Goal: Transaction & Acquisition: Purchase product/service

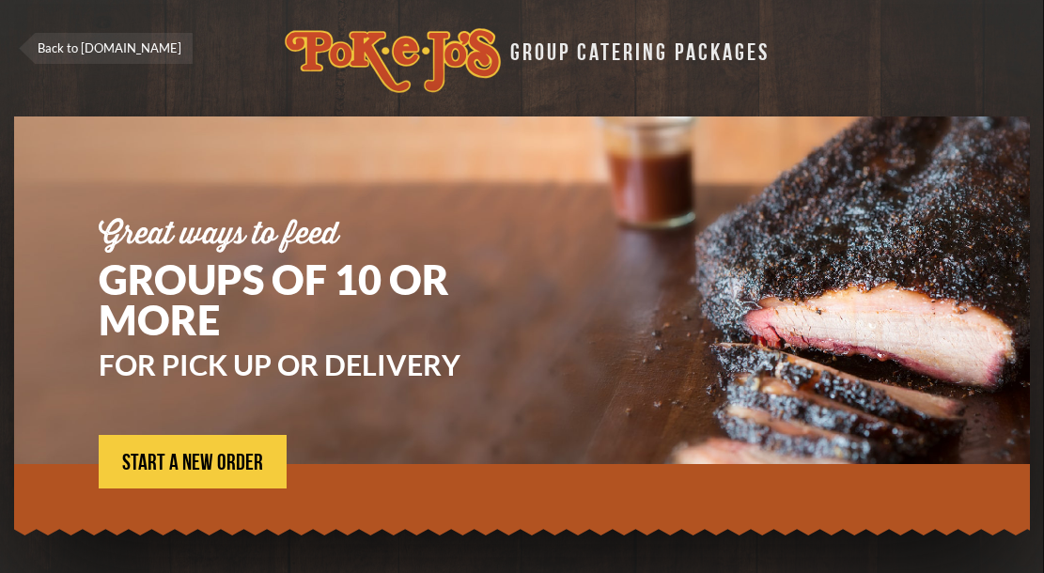
click at [247, 492] on div at bounding box center [522, 495] width 1016 height 62
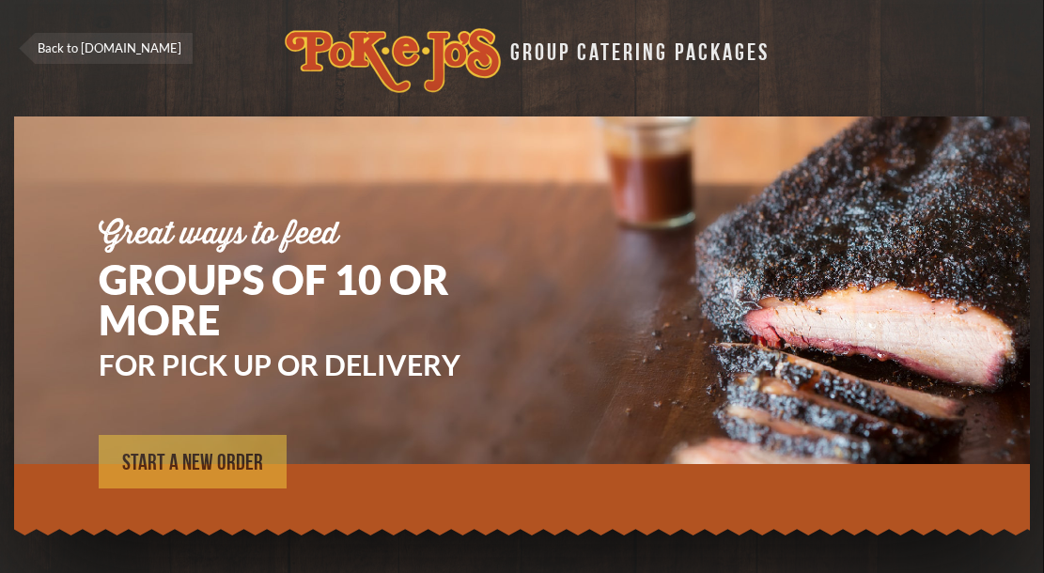
click at [248, 477] on link "START A NEW ORDER" at bounding box center [193, 462] width 188 height 54
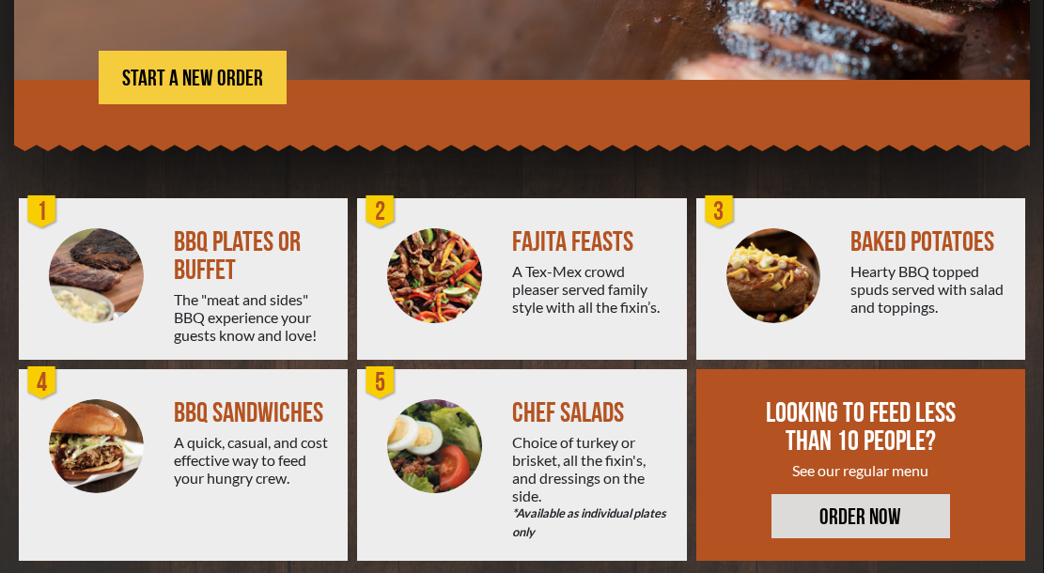
scroll to position [383, 0]
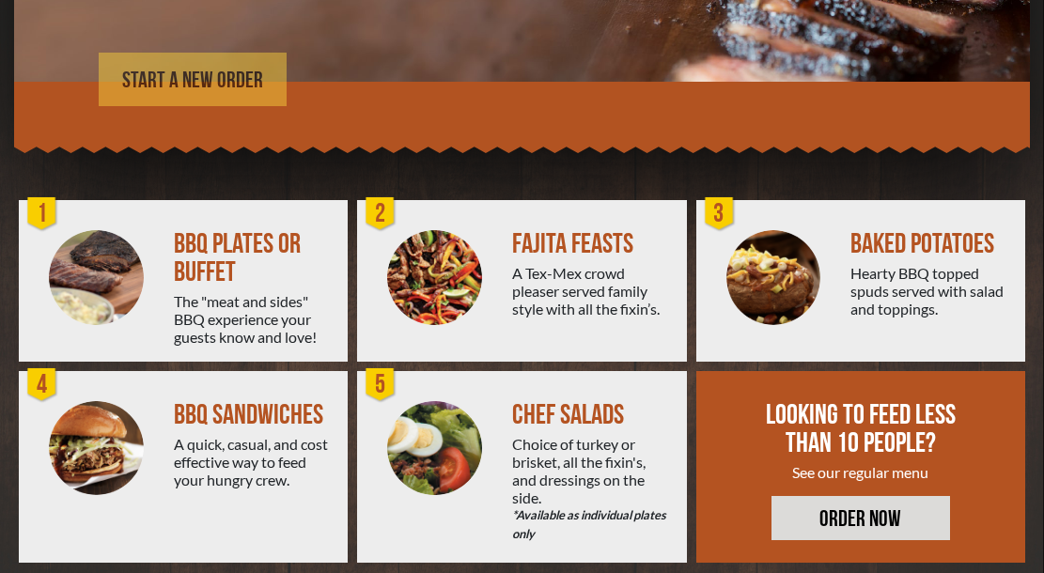
click at [224, 82] on span "START A NEW ORDER" at bounding box center [192, 81] width 141 height 23
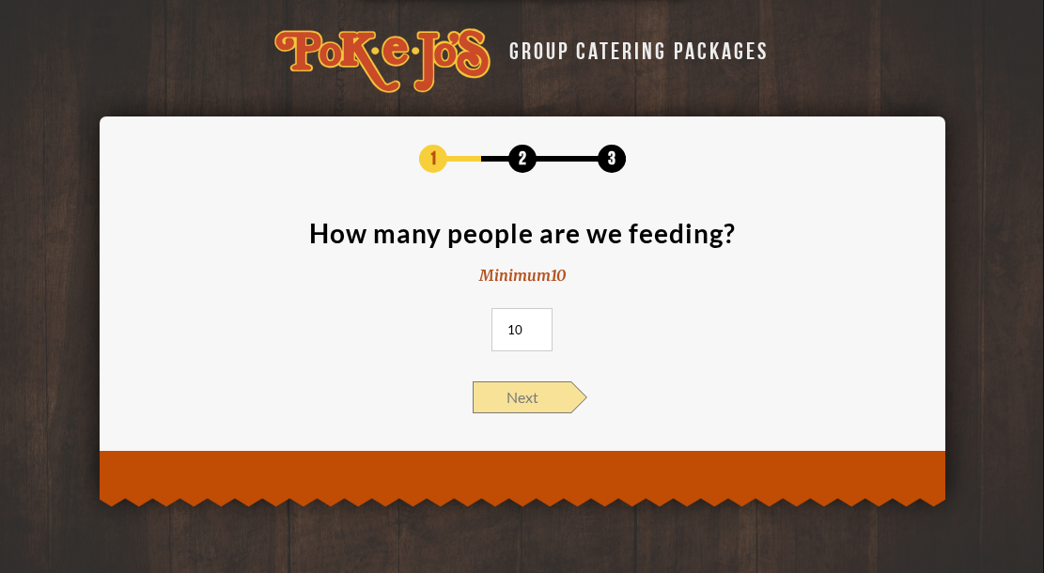
click at [530, 397] on span "Next" at bounding box center [522, 398] width 99 height 32
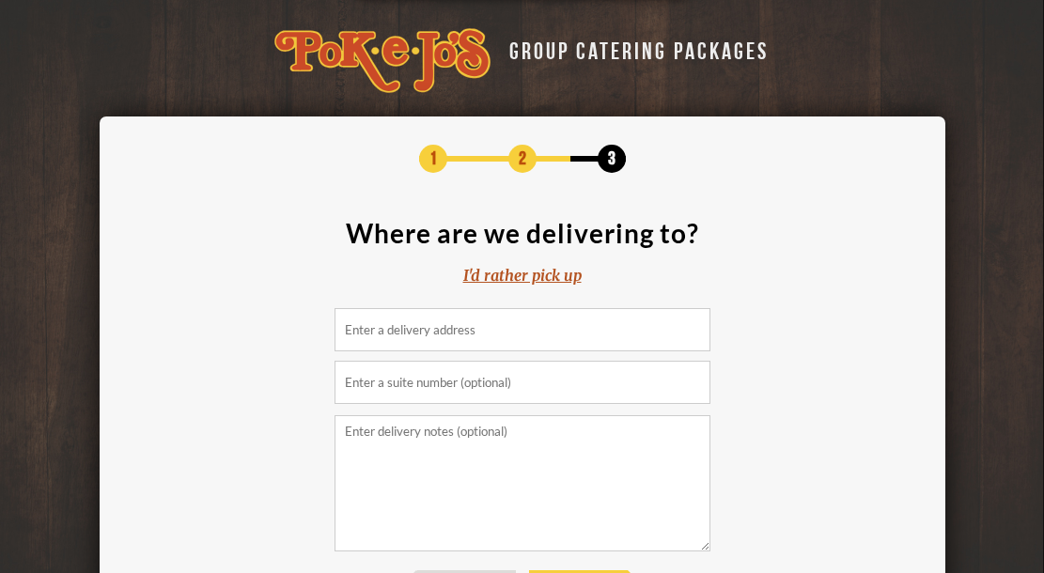
click at [501, 321] on input at bounding box center [523, 329] width 376 height 43
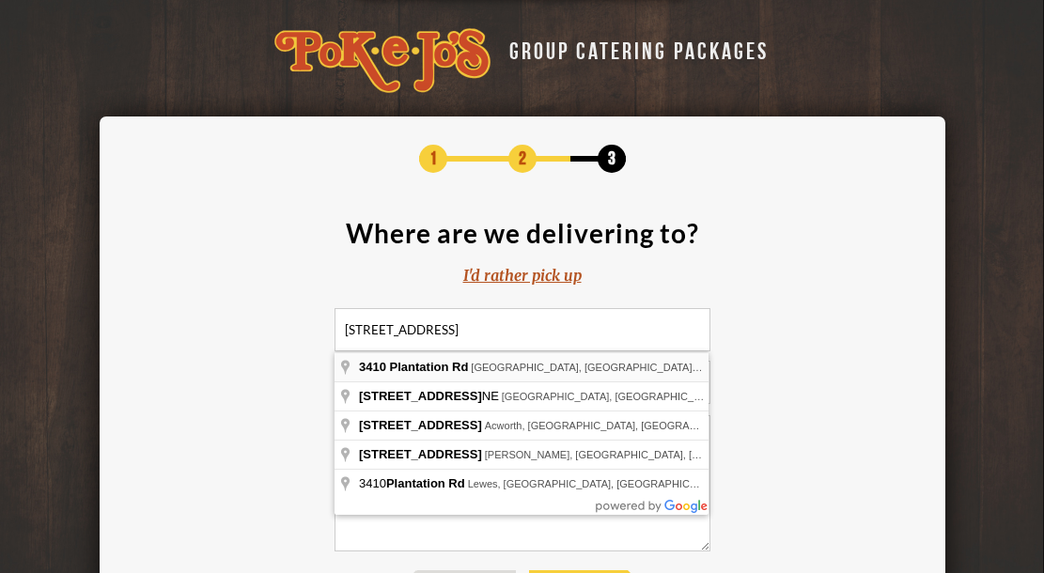
type input "3410 Plantation Rd, Austin, TX, USA"
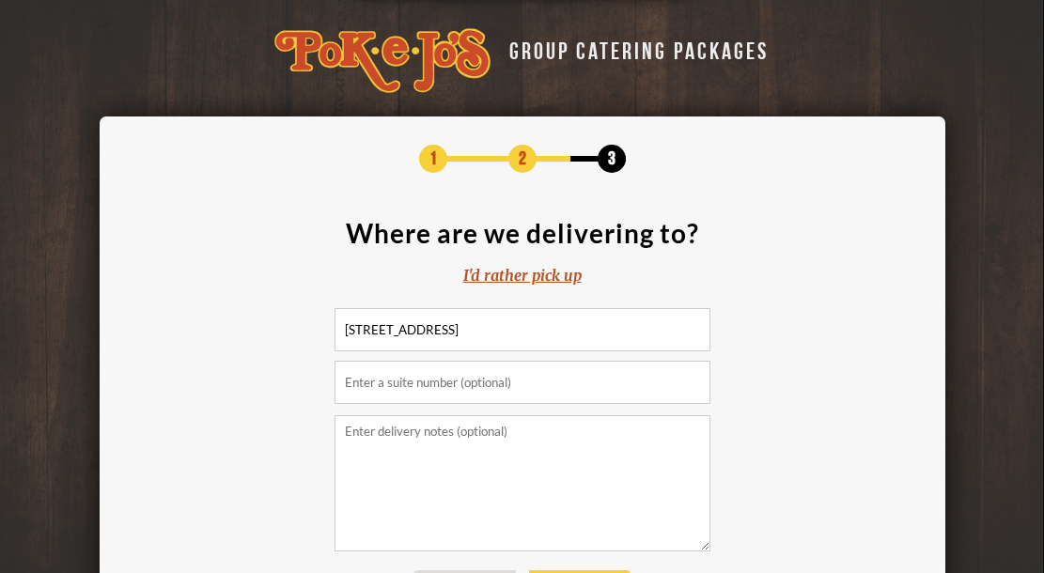
click at [461, 382] on input "text" at bounding box center [523, 382] width 376 height 43
click at [440, 437] on textarea at bounding box center [523, 483] width 376 height 136
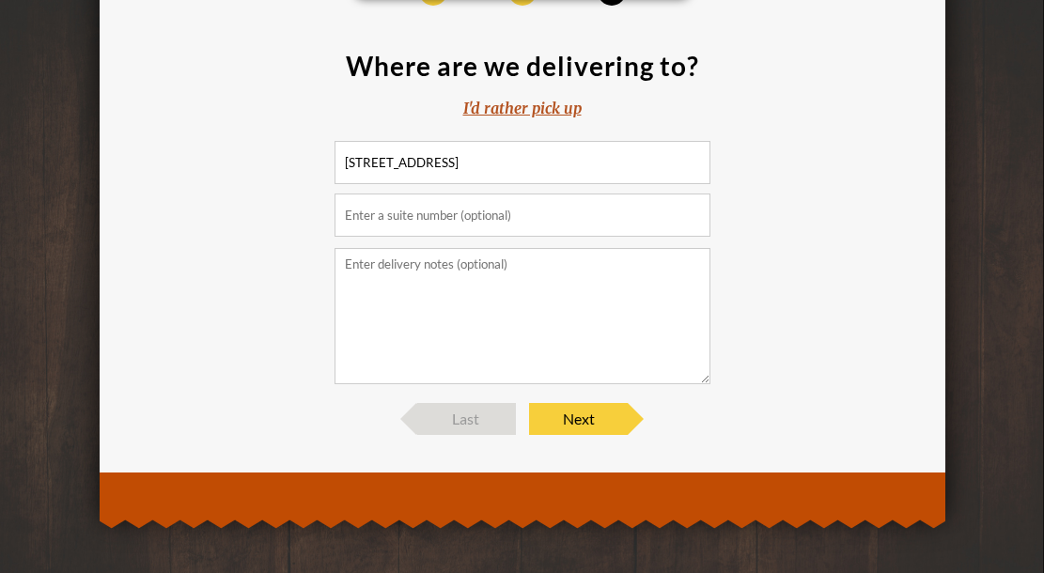
scroll to position [170, 0]
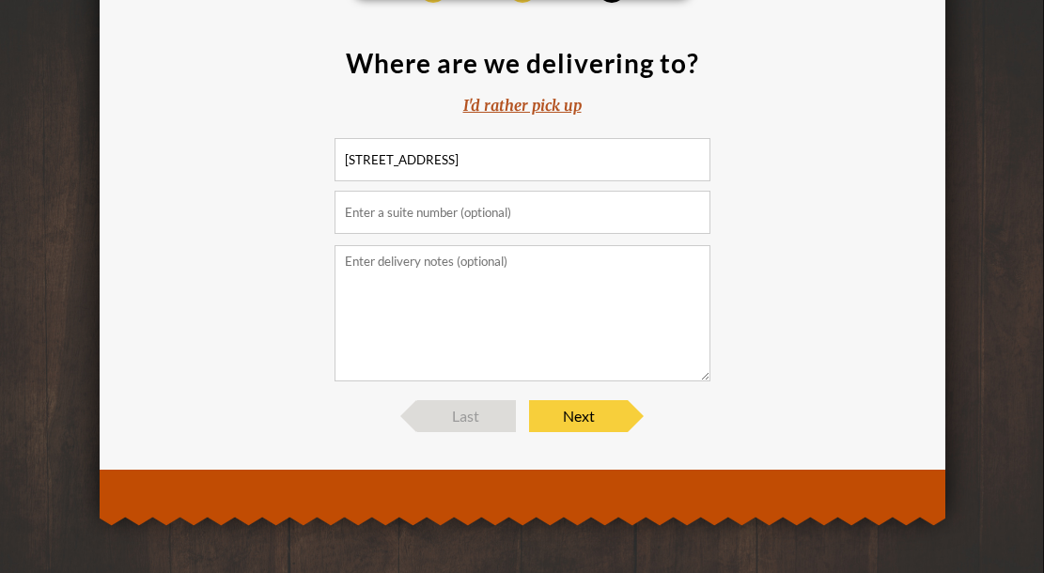
click at [565, 399] on div "1 2 3 Where are we delivering to? I'd rather pick up 3410 Plantation Rd, Austin…" at bounding box center [523, 204] width 790 height 458
click at [568, 421] on span "Next" at bounding box center [578, 416] width 99 height 32
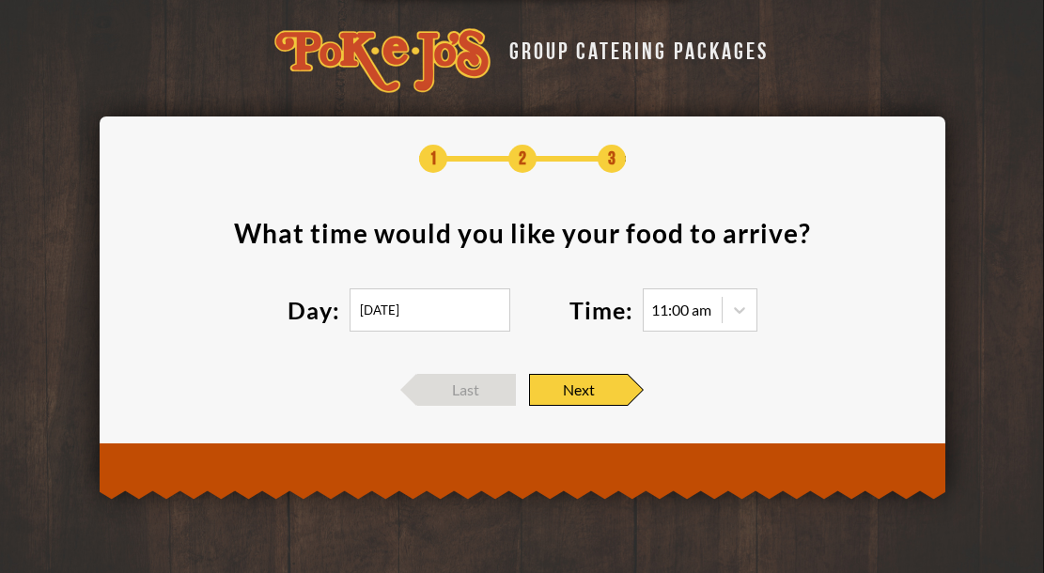
scroll to position [0, 0]
click at [742, 316] on icon at bounding box center [739, 310] width 19 height 19
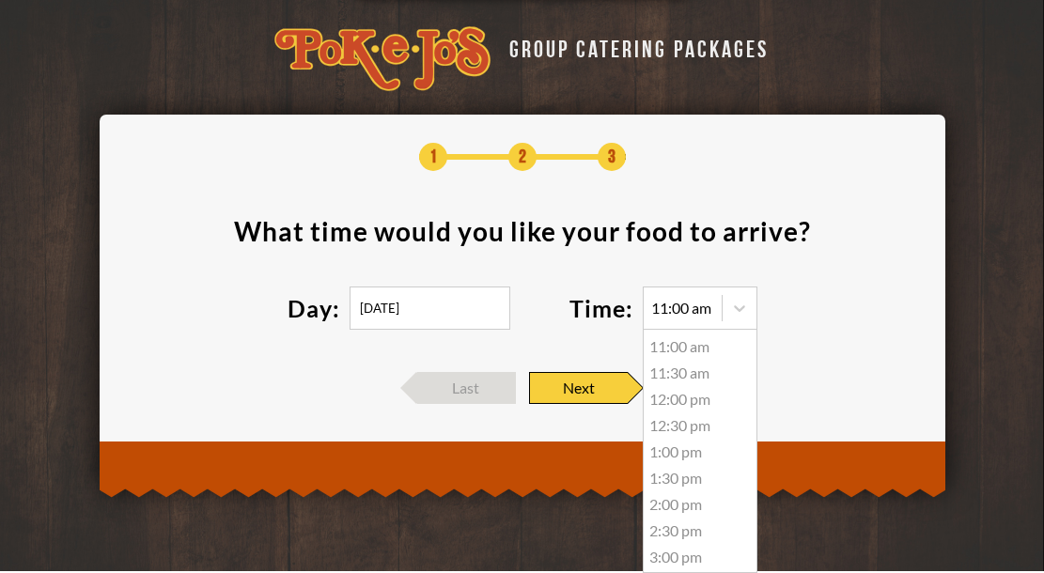
scroll to position [12, 0]
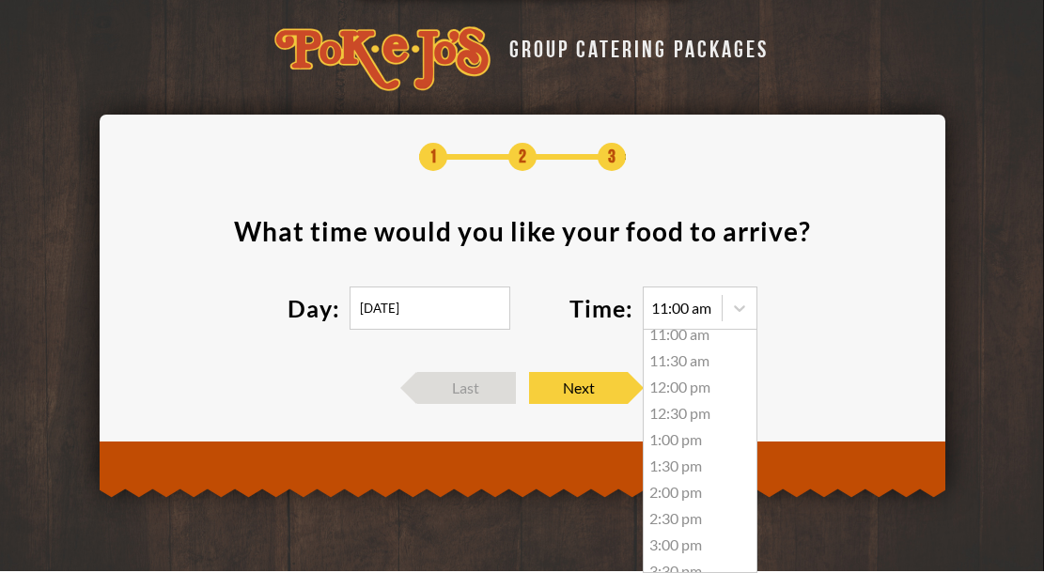
click at [380, 311] on input "10/07/2025" at bounding box center [430, 308] width 161 height 43
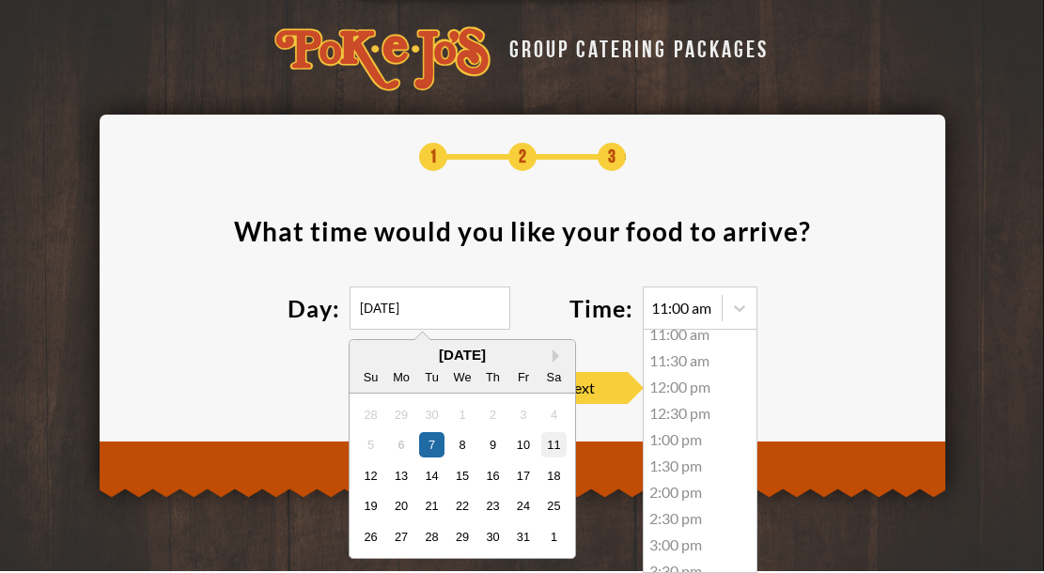
click at [551, 446] on div "11" at bounding box center [552, 444] width 25 height 25
type input "10/11/2025"
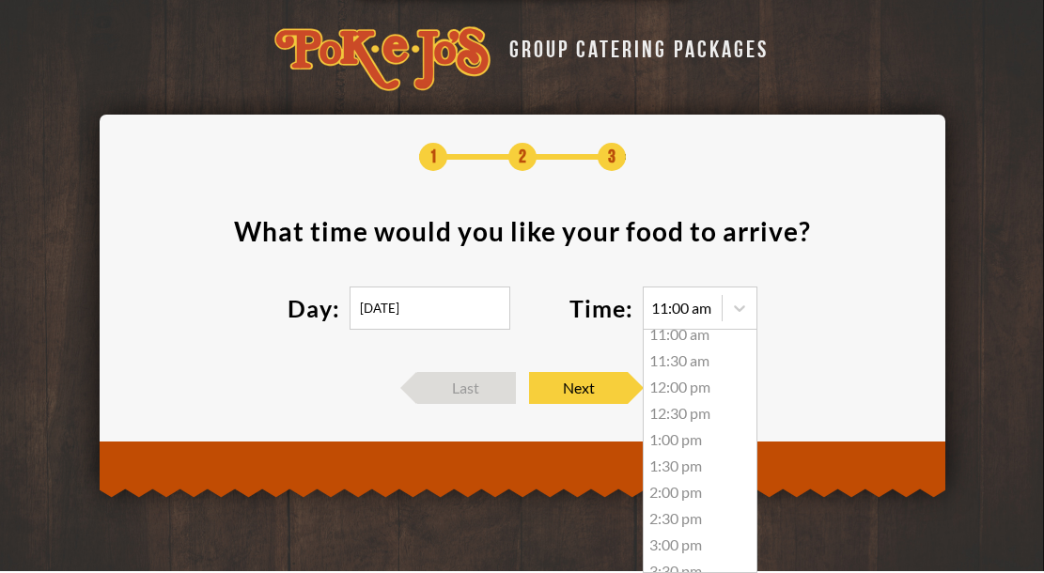
scroll to position [0, 0]
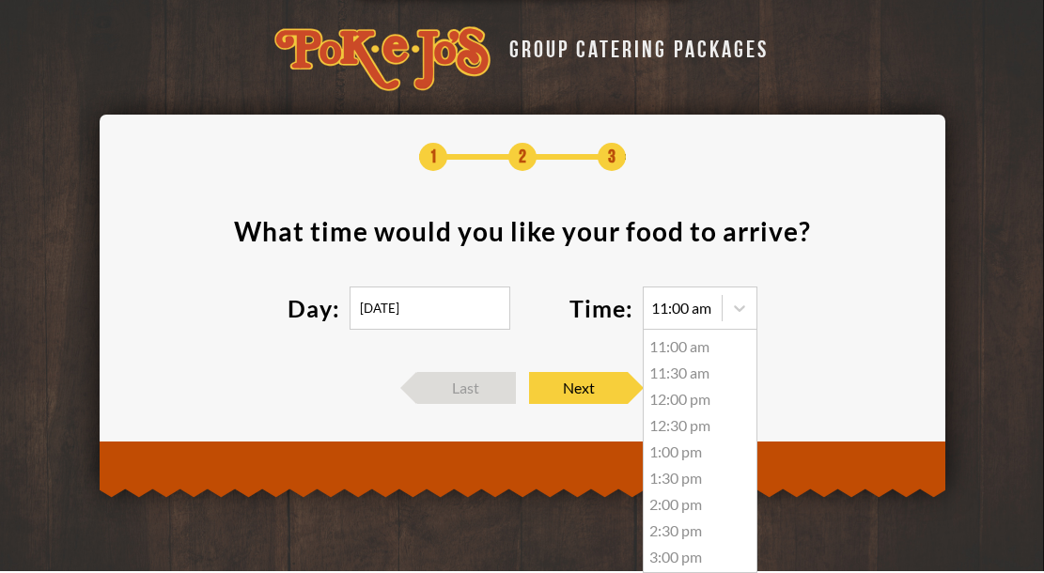
click at [511, 265] on section "What time would you like your food to arrive ? Day: 10/11/2025 Time: 11:00 am 1…" at bounding box center [523, 285] width 790 height 135
click at [867, 318] on section "What time would you like your food to arrive ? Day: 10/11/2025 Time: 11:00 am 1…" at bounding box center [523, 285] width 790 height 135
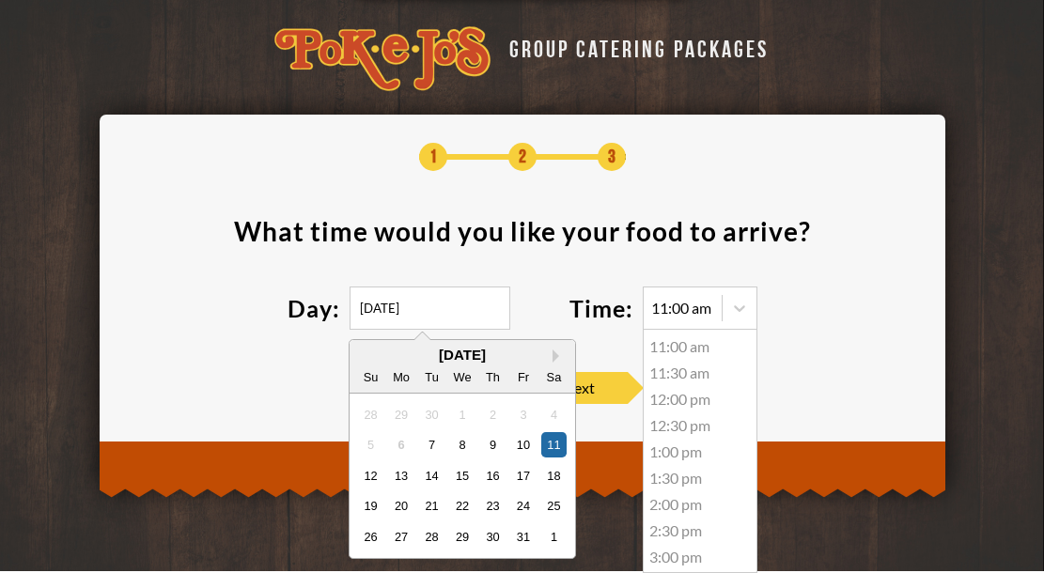
click at [467, 305] on input "10/11/2025" at bounding box center [430, 308] width 161 height 43
click at [723, 327] on div at bounding box center [739, 308] width 35 height 41
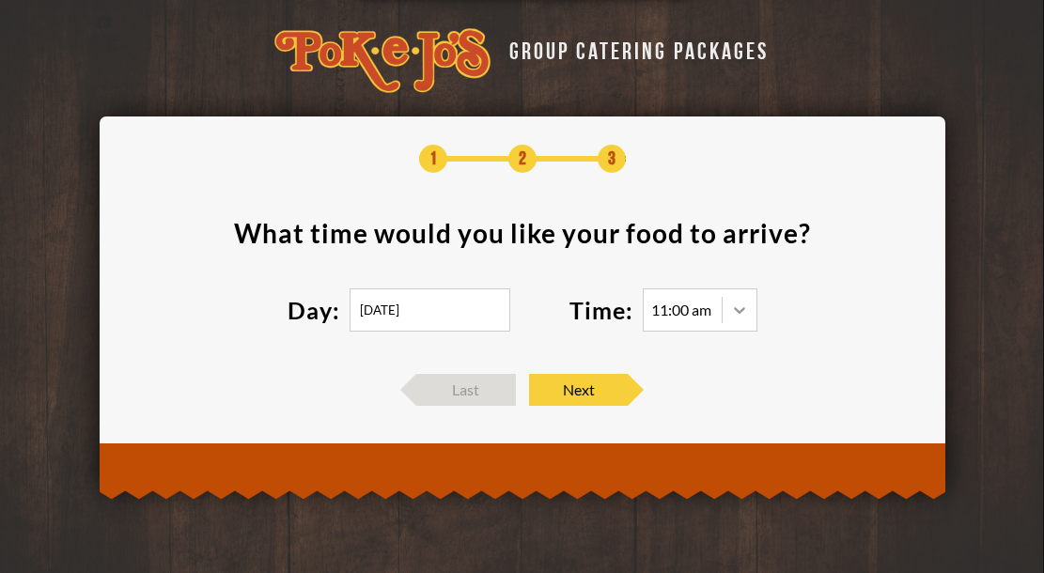
click at [734, 302] on icon at bounding box center [739, 310] width 19 height 19
click at [681, 303] on div "11:00 am" at bounding box center [681, 310] width 60 height 15
click at [683, 316] on div "11:00 am" at bounding box center [681, 310] width 60 height 15
click at [743, 311] on icon at bounding box center [739, 310] width 19 height 19
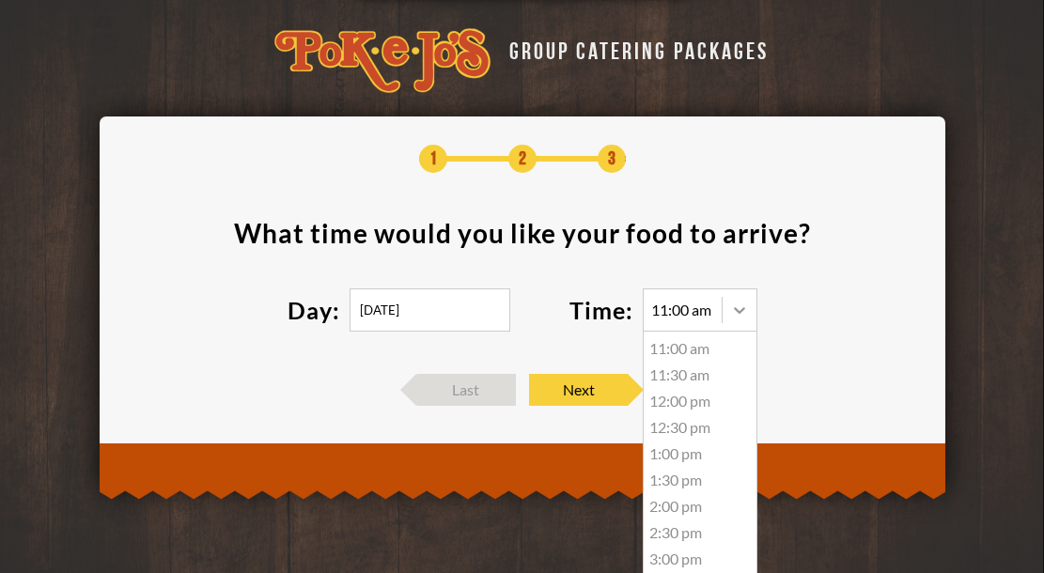
scroll to position [2, 0]
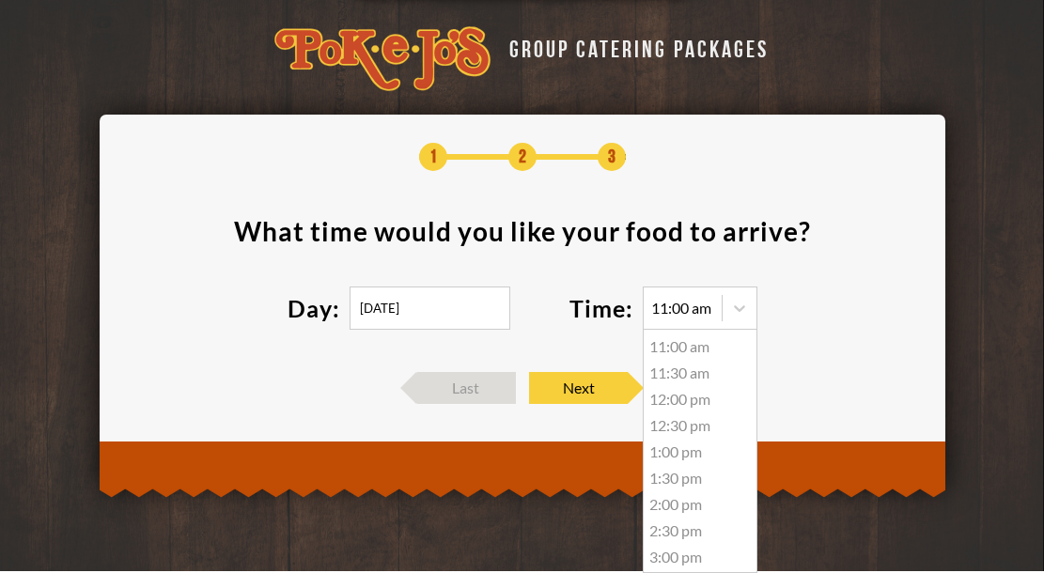
click at [691, 484] on div "1:30 pm" at bounding box center [700, 478] width 113 height 26
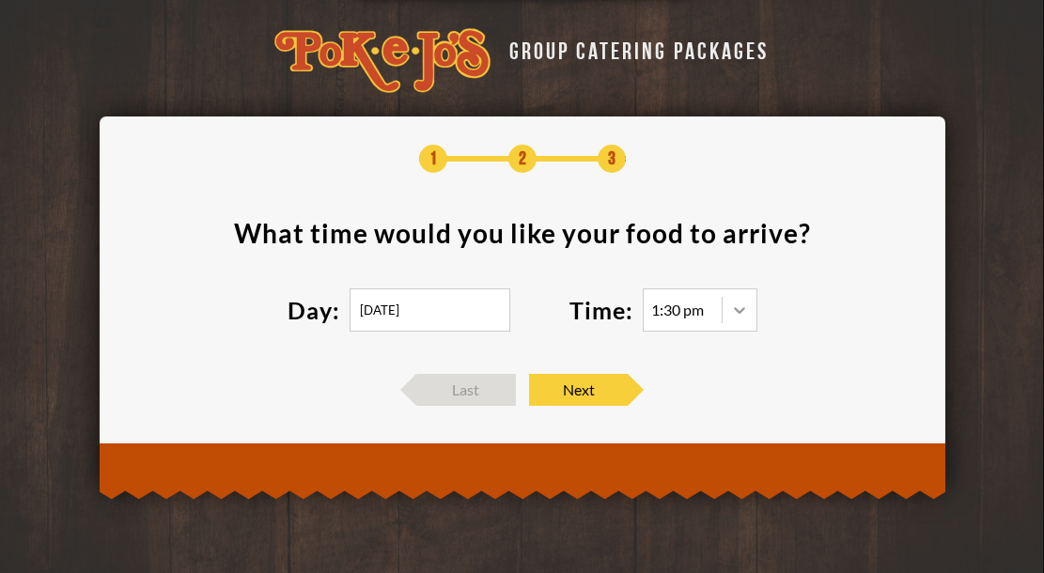
click at [727, 301] on div at bounding box center [740, 310] width 34 height 34
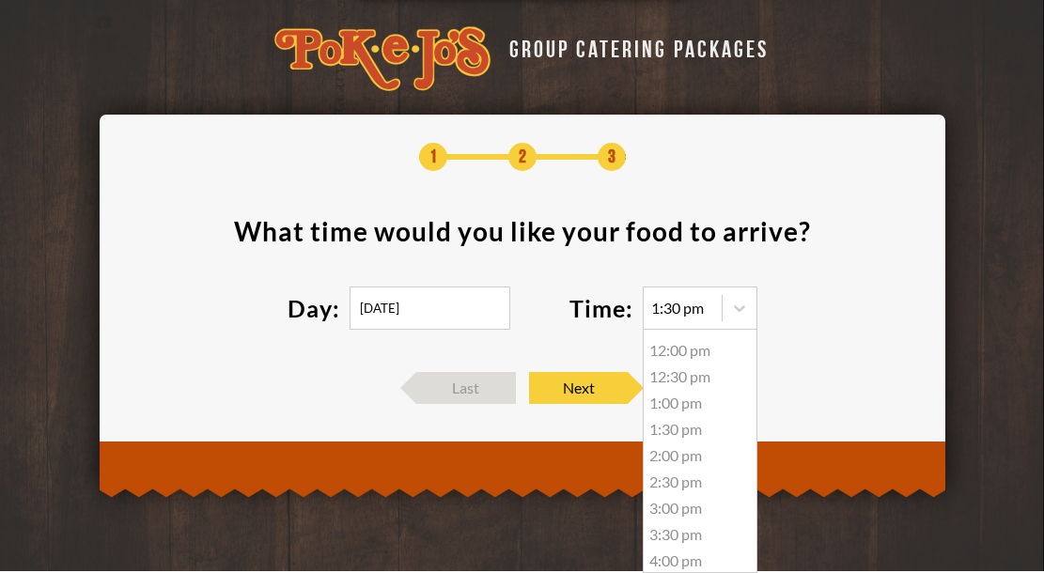
scroll to position [60, 0]
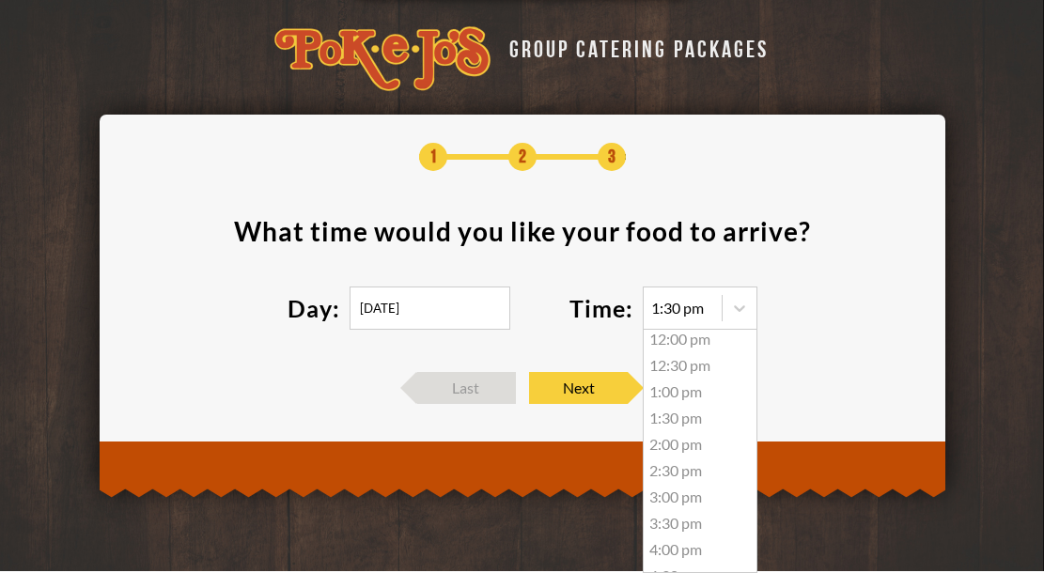
click at [672, 446] on div "2:00 pm" at bounding box center [700, 444] width 113 height 26
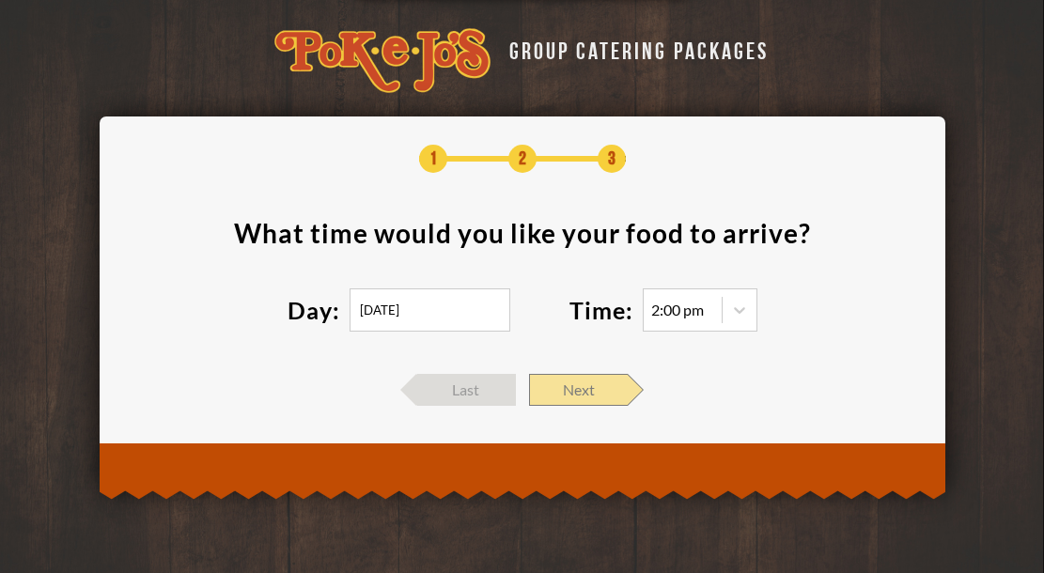
click at [590, 386] on span "Next" at bounding box center [578, 390] width 99 height 32
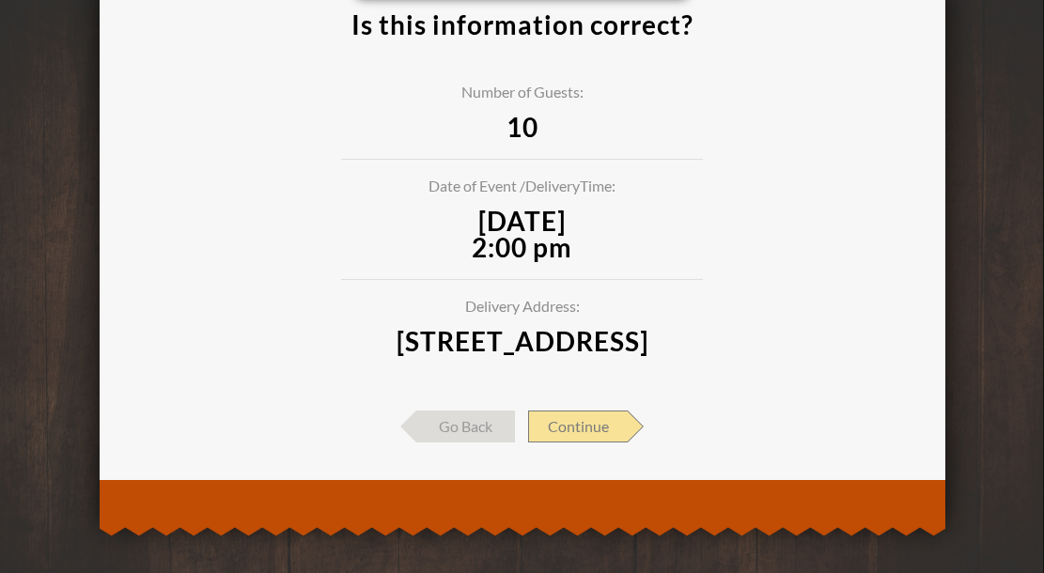
click at [577, 443] on span "Continue" at bounding box center [578, 427] width 100 height 32
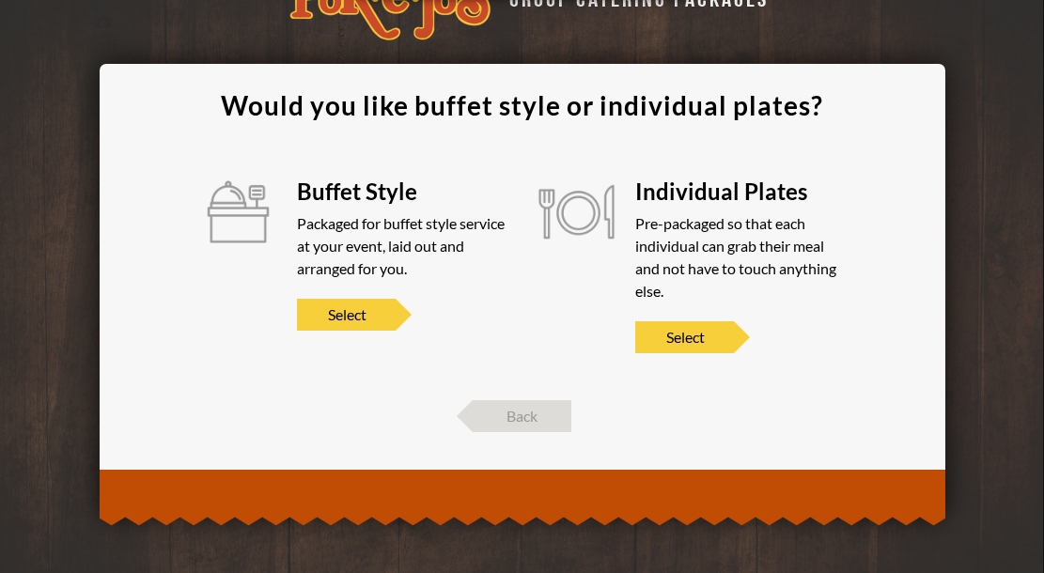
scroll to position [53, 0]
click at [370, 316] on span "Select" at bounding box center [346, 315] width 99 height 32
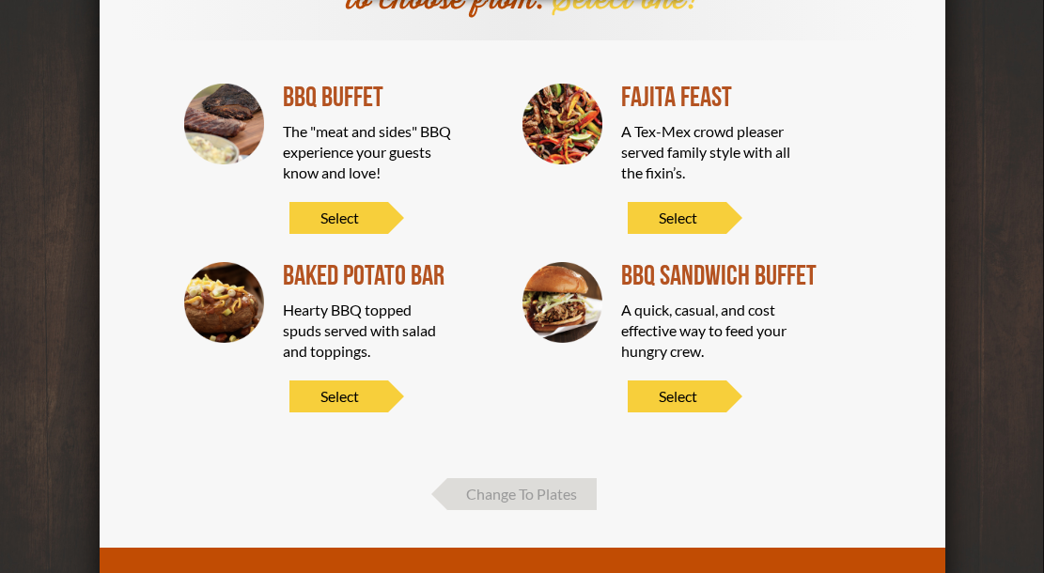
scroll to position [184, 0]
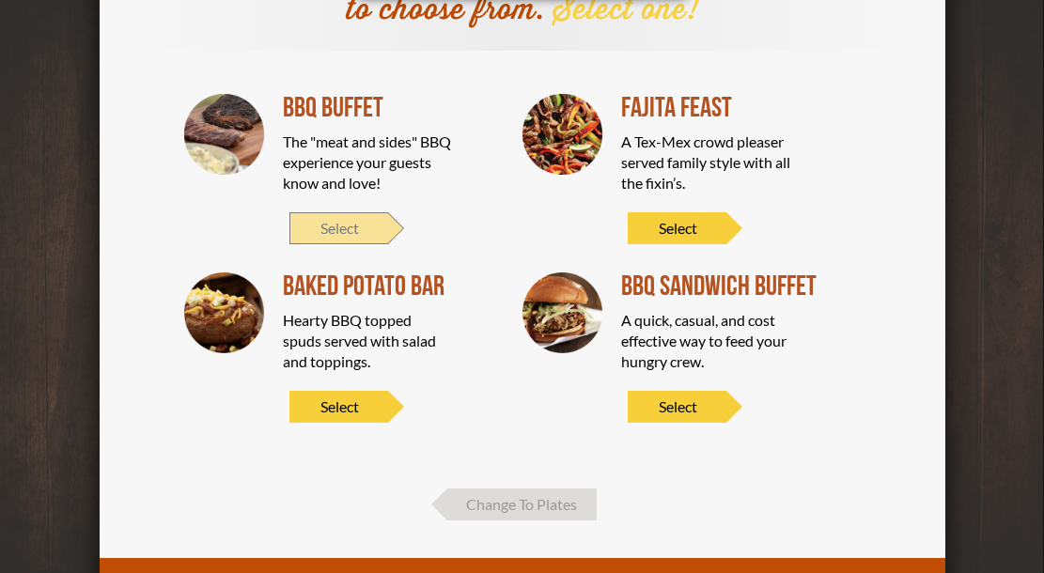
click at [344, 223] on span "Select" at bounding box center [338, 228] width 99 height 32
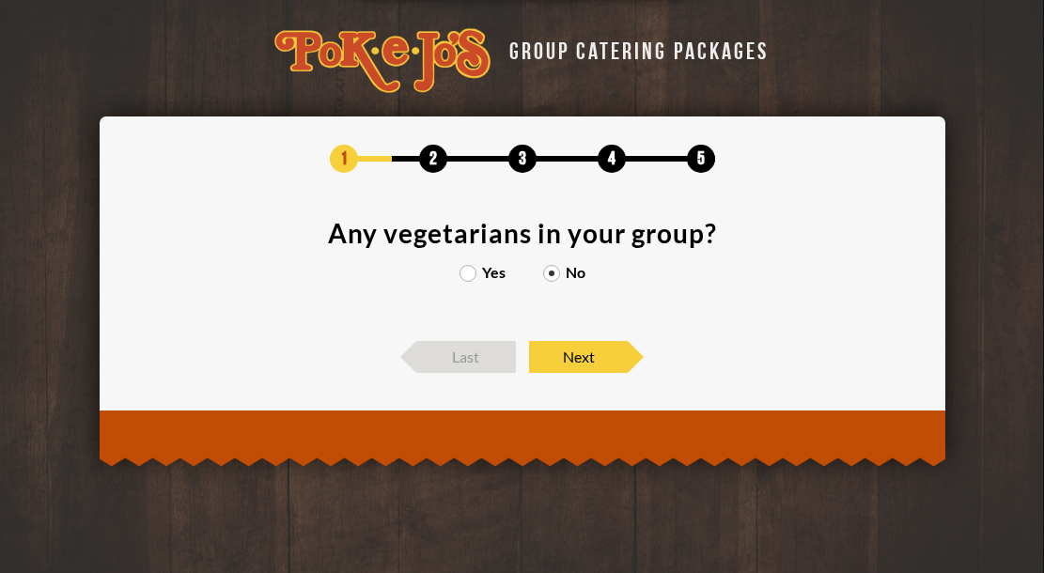
scroll to position [0, 0]
click at [560, 353] on span "Next" at bounding box center [578, 357] width 99 height 32
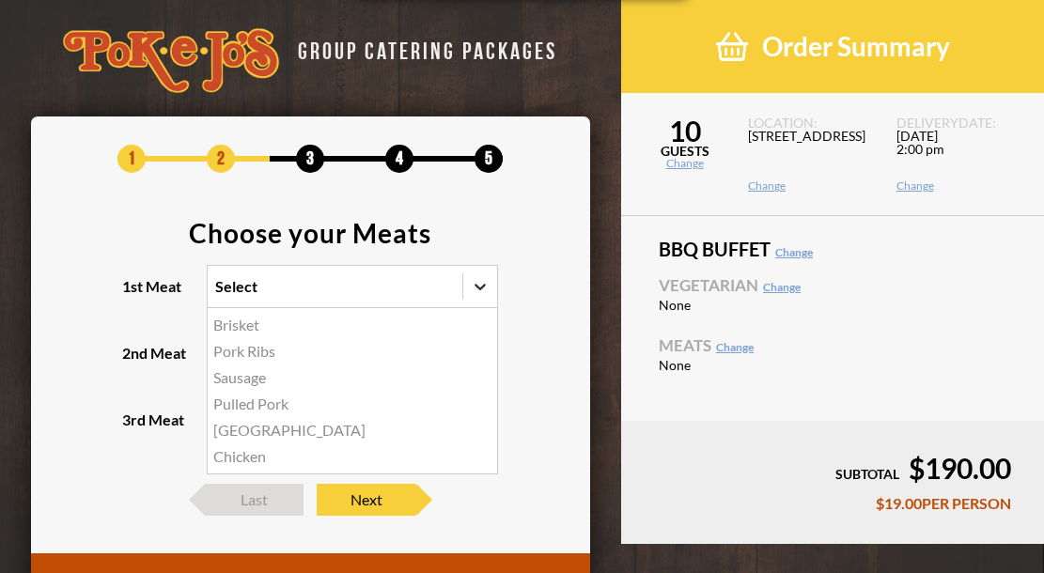
click at [477, 281] on icon at bounding box center [480, 286] width 19 height 19
click at [133, 295] on input "1st Meat option Brisket focused, 1 of 6. 6 results available. Use Up and Down t…" at bounding box center [133, 295] width 0 height 0
click at [256, 327] on div "Brisket" at bounding box center [352, 325] width 289 height 26
click at [133, 295] on input "1st Meat option Brisket focused, 1 of 6. 6 results available. Use Up and Down t…" at bounding box center [133, 295] width 0 height 0
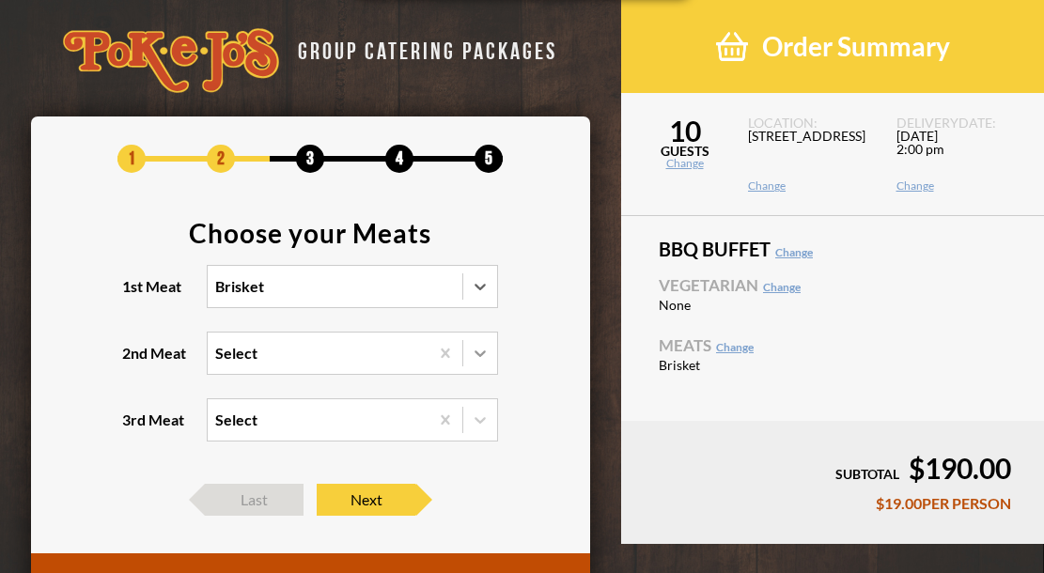
click at [484, 350] on icon at bounding box center [480, 353] width 19 height 19
click at [133, 362] on input "2nd Meat Select" at bounding box center [133, 362] width 0 height 0
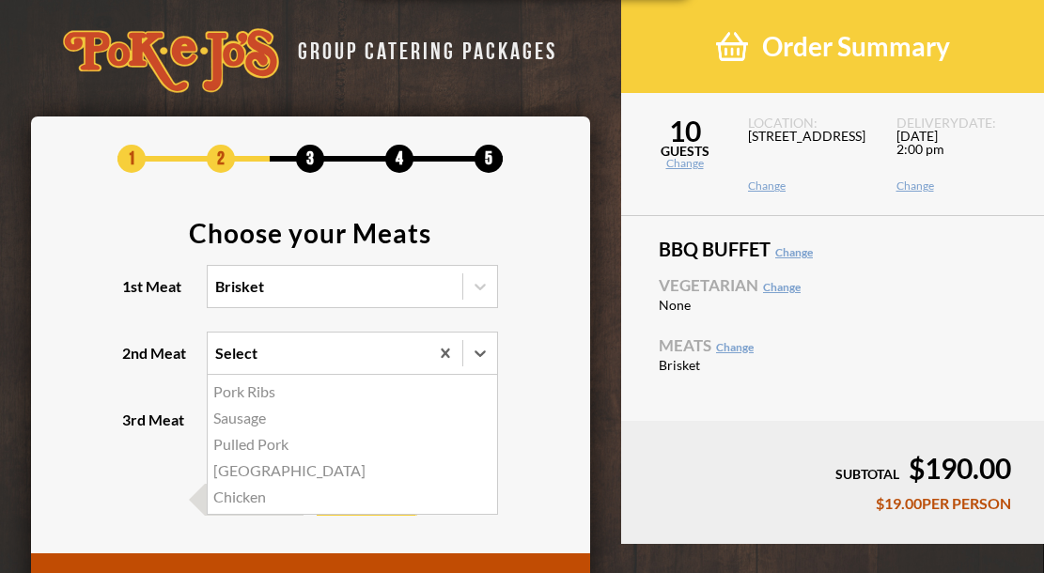
click at [264, 446] on div "Pulled Pork" at bounding box center [352, 444] width 289 height 26
click at [133, 362] on input "2nd Meat option Pulled Pork focused, 3 of 5. 5 results available. Use Up and Do…" at bounding box center [133, 362] width 0 height 0
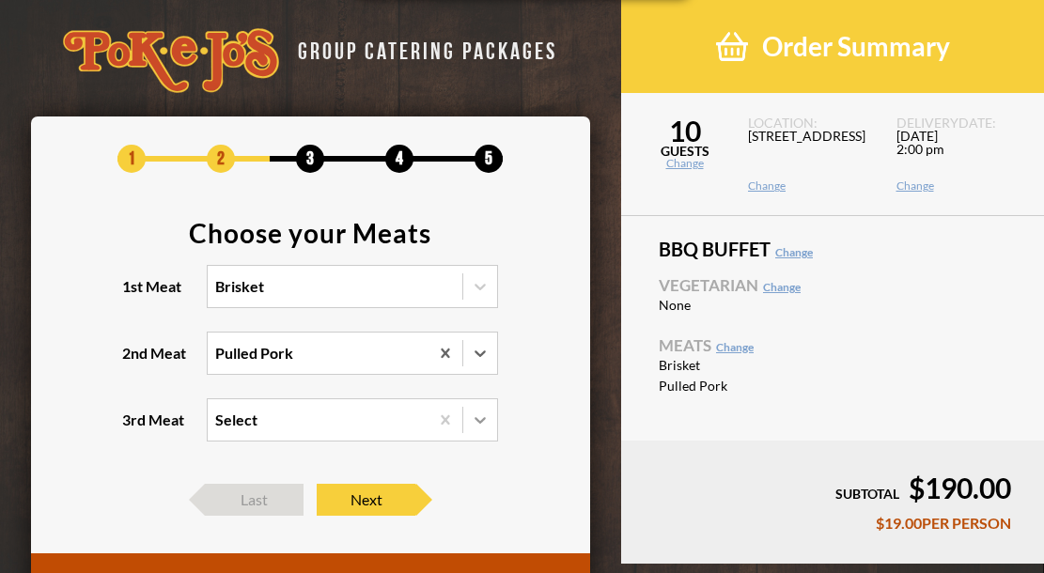
click at [477, 412] on icon at bounding box center [480, 420] width 19 height 19
click at [133, 429] on input "3rd Meat Select" at bounding box center [133, 429] width 0 height 0
click at [564, 364] on div "1 2 3 4 5 Choose your Meats 1st Meat Brisket 2nd Meat Pulled Pork 3rd Meat Sele…" at bounding box center [310, 331] width 559 height 428
click at [386, 501] on span "Next" at bounding box center [366, 500] width 99 height 32
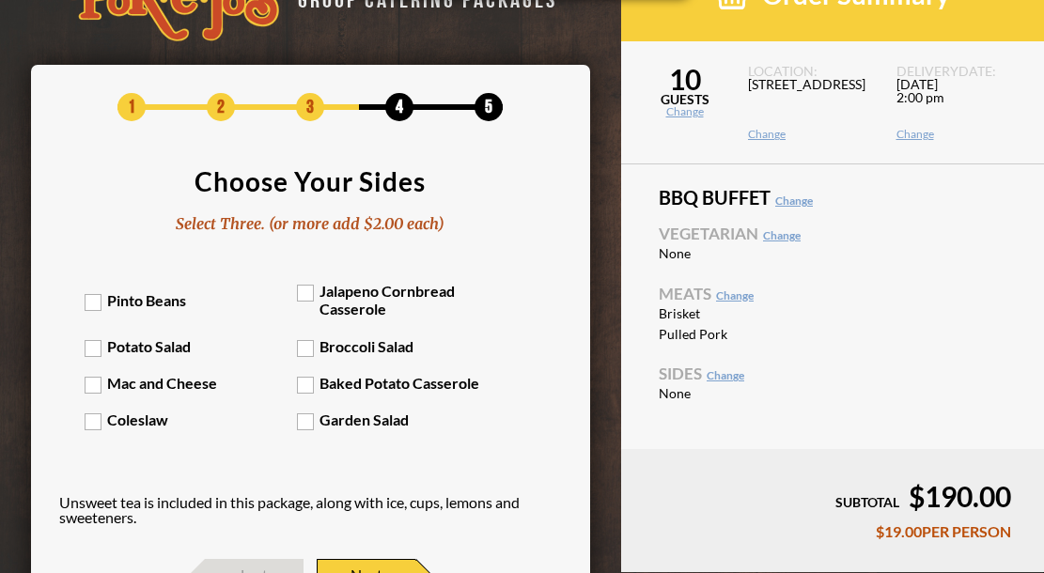
scroll to position [55, 0]
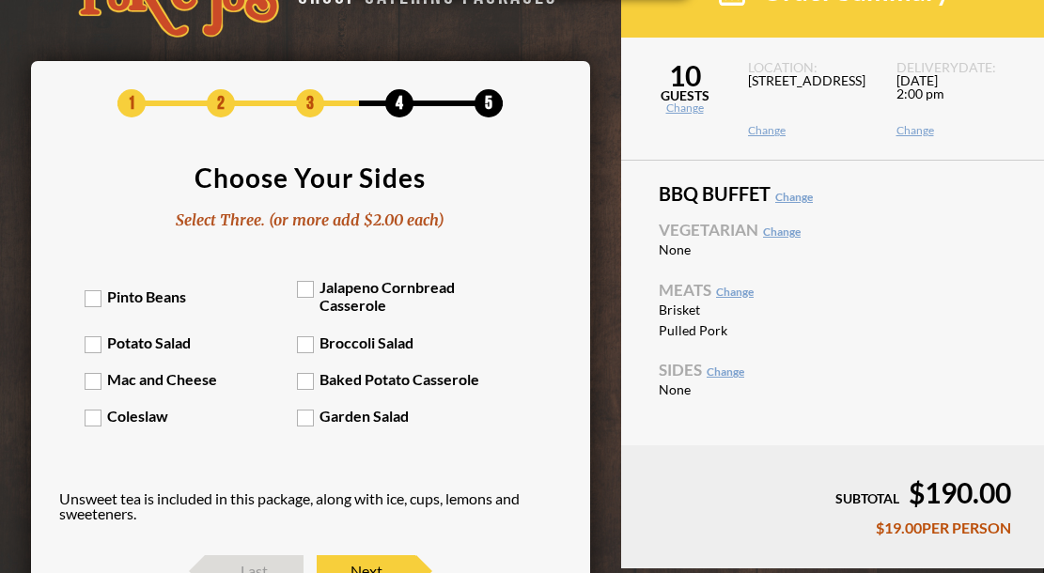
click at [91, 378] on label "Mac and Cheese" at bounding box center [191, 379] width 212 height 18
click at [0, 0] on input "Mac and Cheese" at bounding box center [0, 0] width 0 height 0
click at [99, 416] on label "Coleslaw" at bounding box center [191, 416] width 212 height 18
click at [0, 0] on input "Coleslaw" at bounding box center [0, 0] width 0 height 0
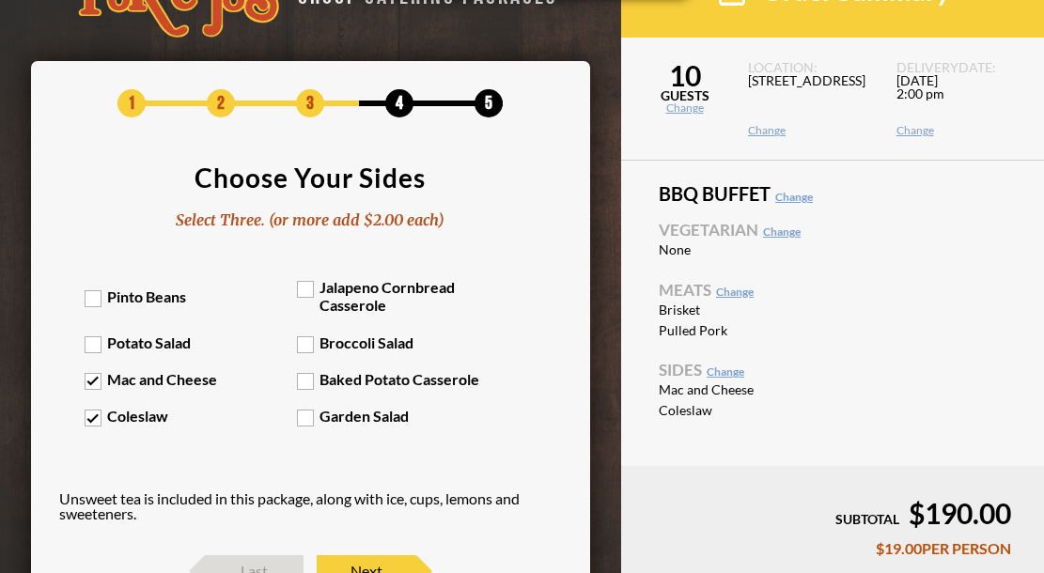
click at [309, 285] on label "Jalapeno Cornbread Casserole" at bounding box center [403, 296] width 212 height 36
click at [0, 0] on input "Jalapeno Cornbread Casserole" at bounding box center [0, 0] width 0 height 0
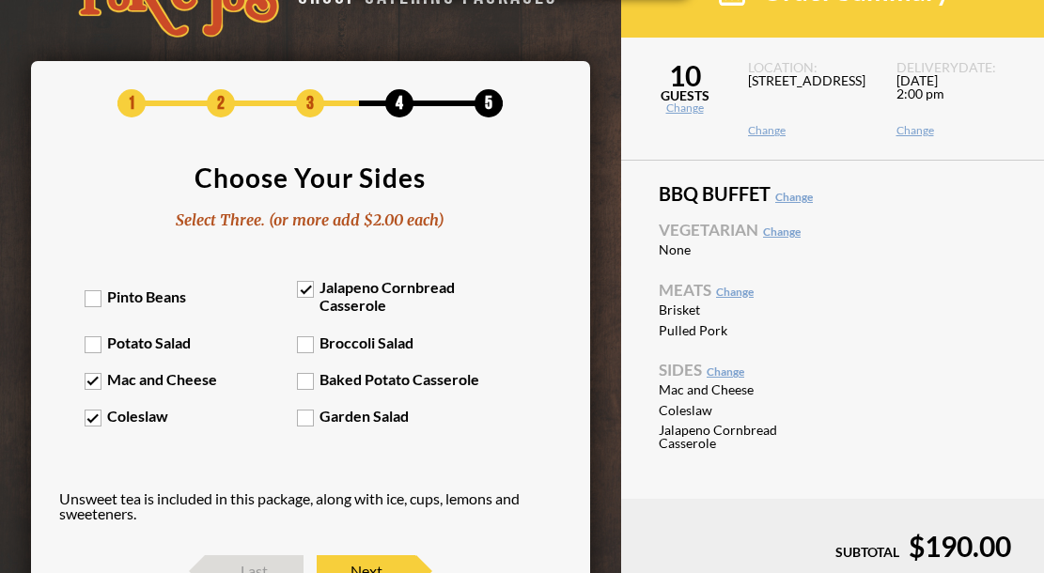
scroll to position [211, 0]
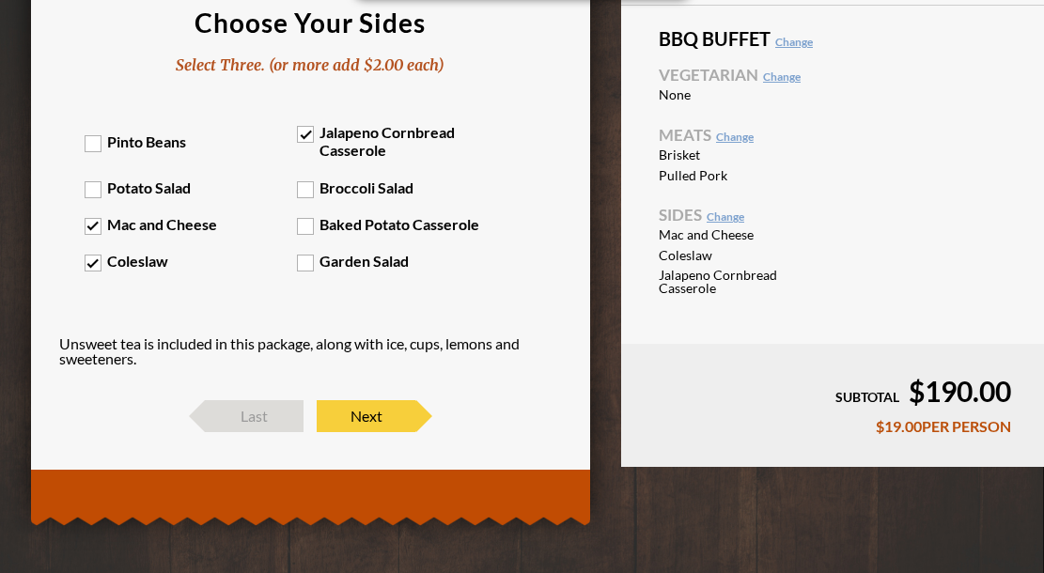
click at [102, 265] on label "Coleslaw" at bounding box center [191, 261] width 212 height 18
click at [0, 0] on input "Coleslaw" at bounding box center [0, 0] width 0 height 0
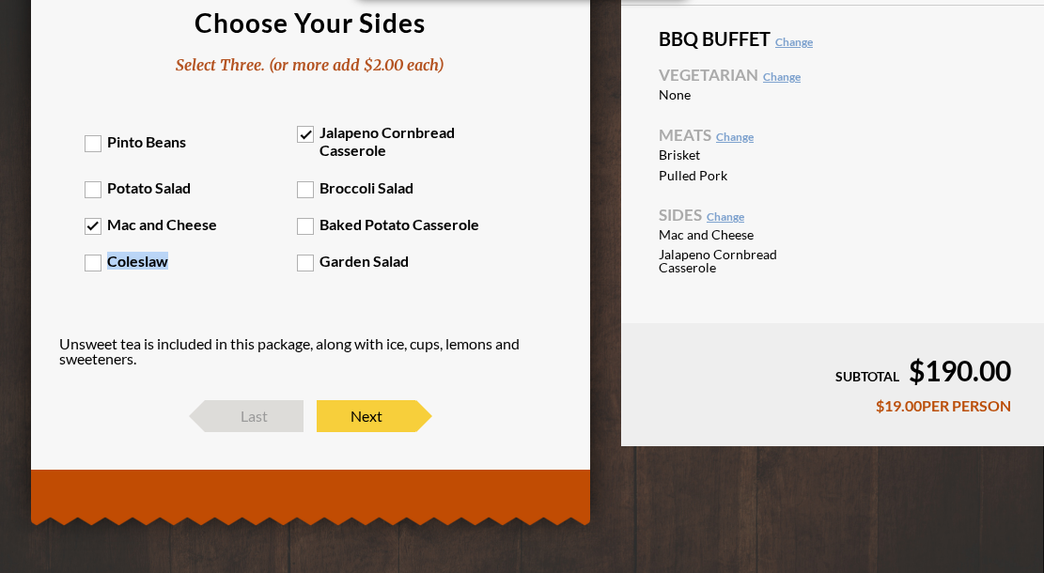
click at [102, 265] on label "Coleslaw" at bounding box center [191, 261] width 212 height 18
click at [0, 0] on input "Coleslaw" at bounding box center [0, 0] width 0 height 0
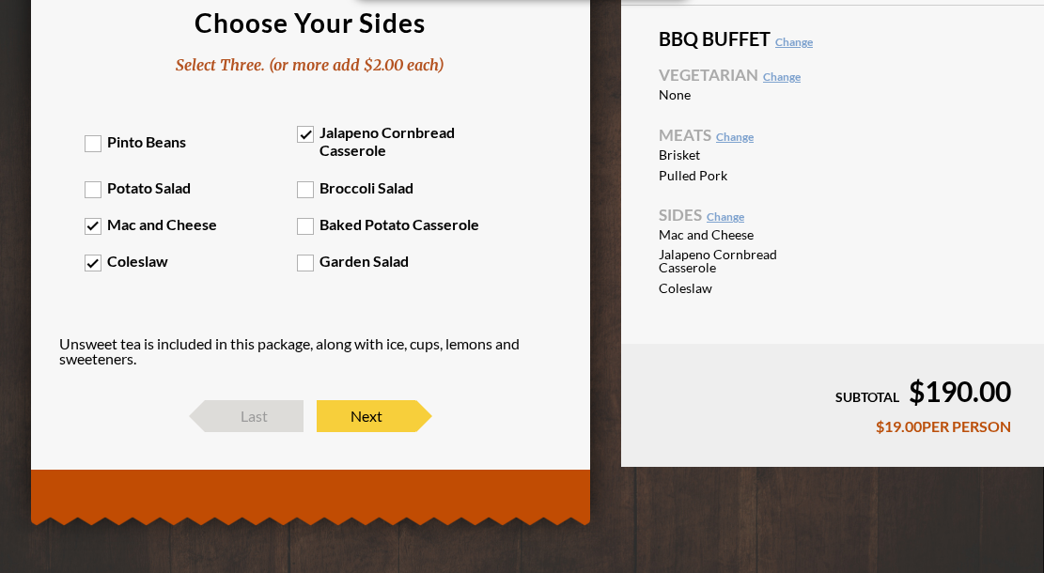
click at [95, 257] on label "Coleslaw" at bounding box center [191, 261] width 212 height 18
click at [0, 0] on input "Coleslaw" at bounding box center [0, 0] width 0 height 0
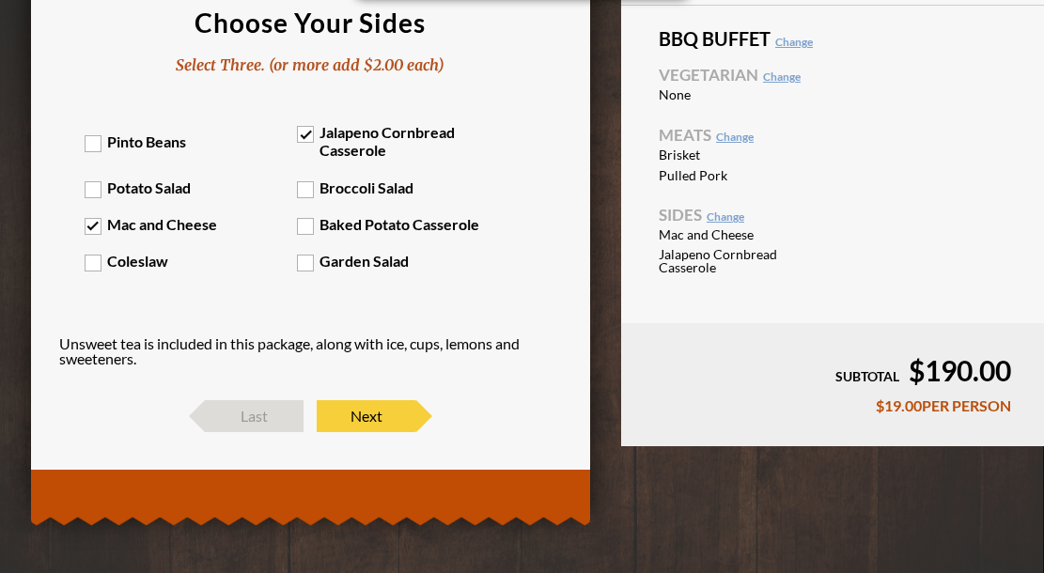
click at [306, 227] on label "Baked Potato Casserole" at bounding box center [403, 224] width 212 height 18
click at [0, 0] on input "Baked Potato Casserole" at bounding box center [0, 0] width 0 height 0
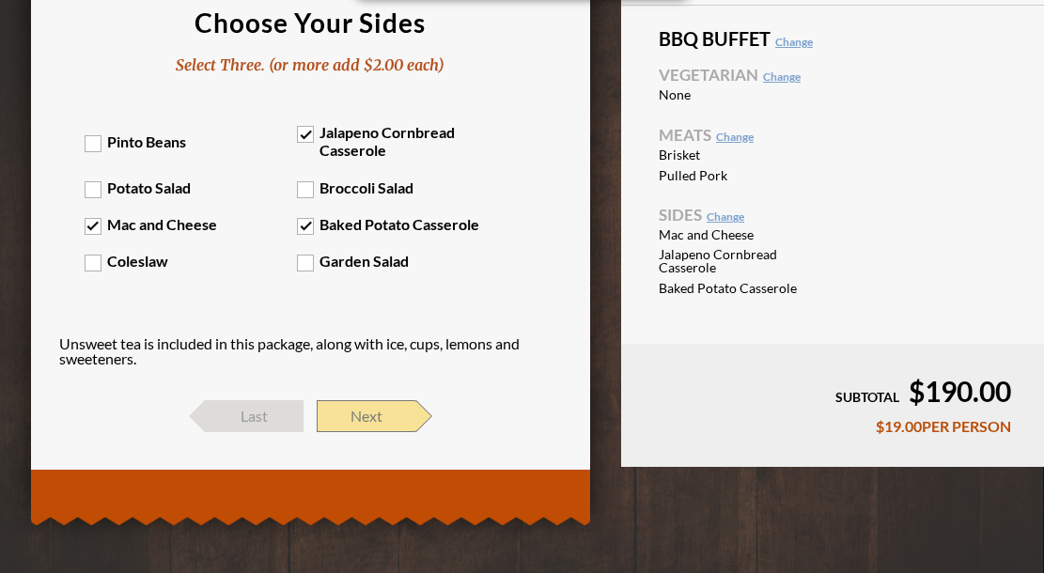
click at [346, 405] on span "Next" at bounding box center [366, 416] width 99 height 32
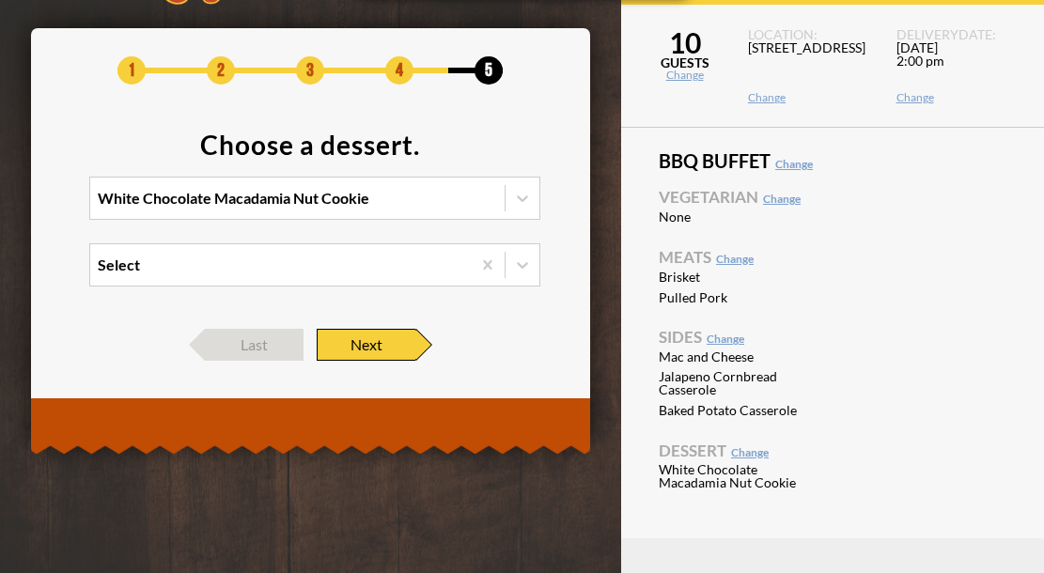
scroll to position [86, 0]
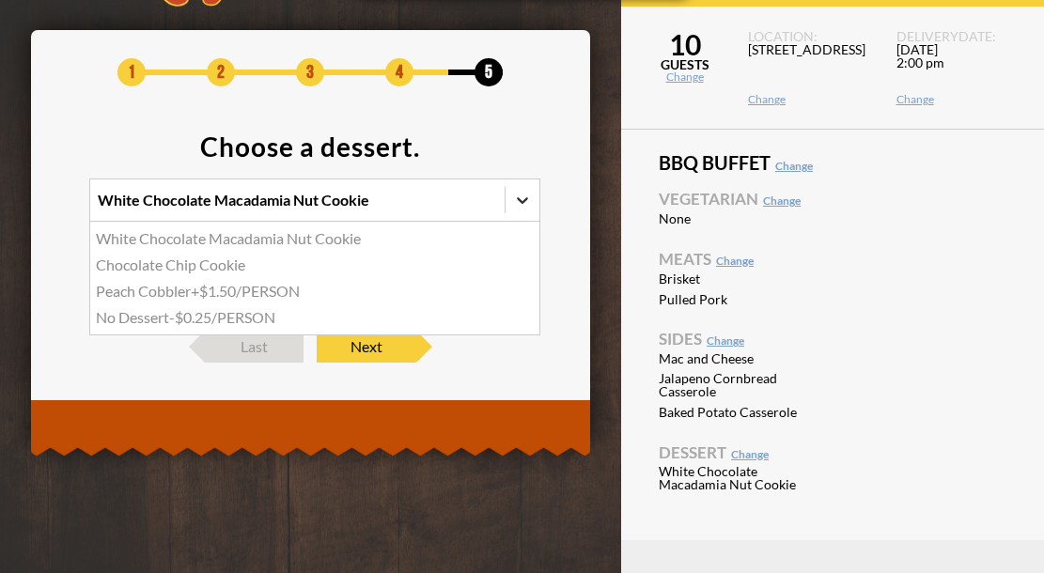
click at [507, 197] on div at bounding box center [523, 200] width 34 height 34
click at [16, 209] on input "option White Chocolate Macadamia Nut Cookie focused, 1 of 4. 4 results availabl…" at bounding box center [16, 209] width 0 height 0
click at [209, 263] on div "Chocolate Chip Cookie" at bounding box center [314, 265] width 449 height 26
click at [16, 209] on input "option Chocolate Chip Cookie focused, 2 of 4. 4 results available. Use Up and D…" at bounding box center [16, 209] width 0 height 0
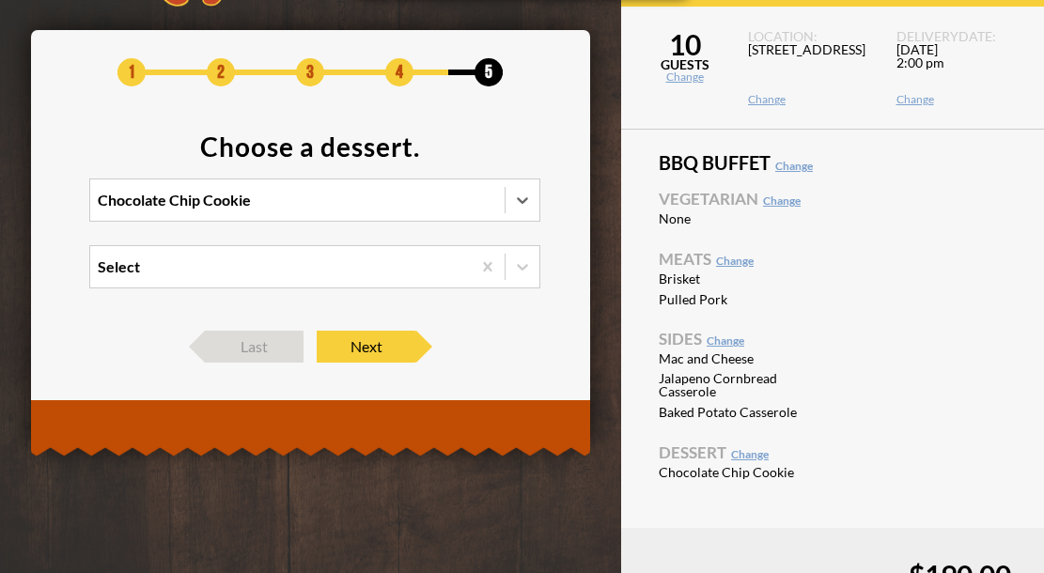
click at [333, 270] on div "Select" at bounding box center [280, 266] width 381 height 41
click at [16, 275] on input "Select" at bounding box center [16, 275] width 0 height 0
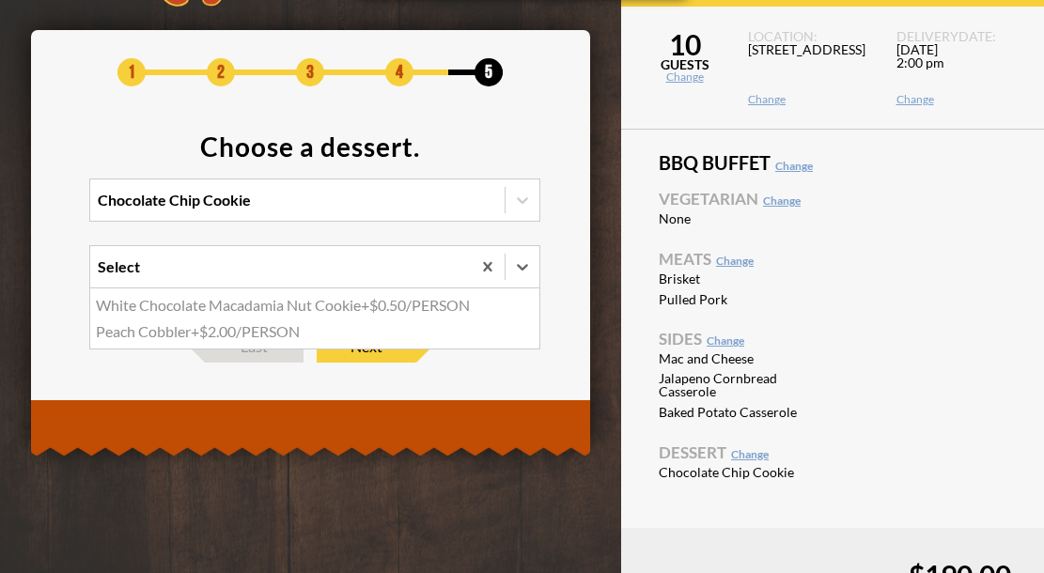
click at [301, 461] on div "GROUP CATERING PACKAGES 1 2 3 4 5 Choose a dessert. Chocolate Chip Cookie optio…" at bounding box center [522, 311] width 1044 height 794
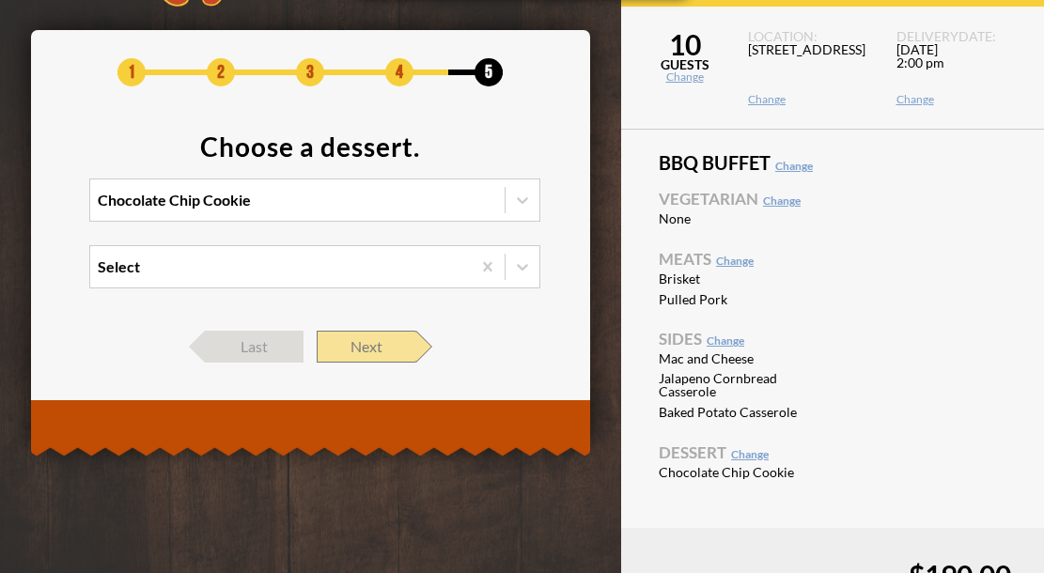
click at [358, 335] on span "Next" at bounding box center [366, 347] width 99 height 32
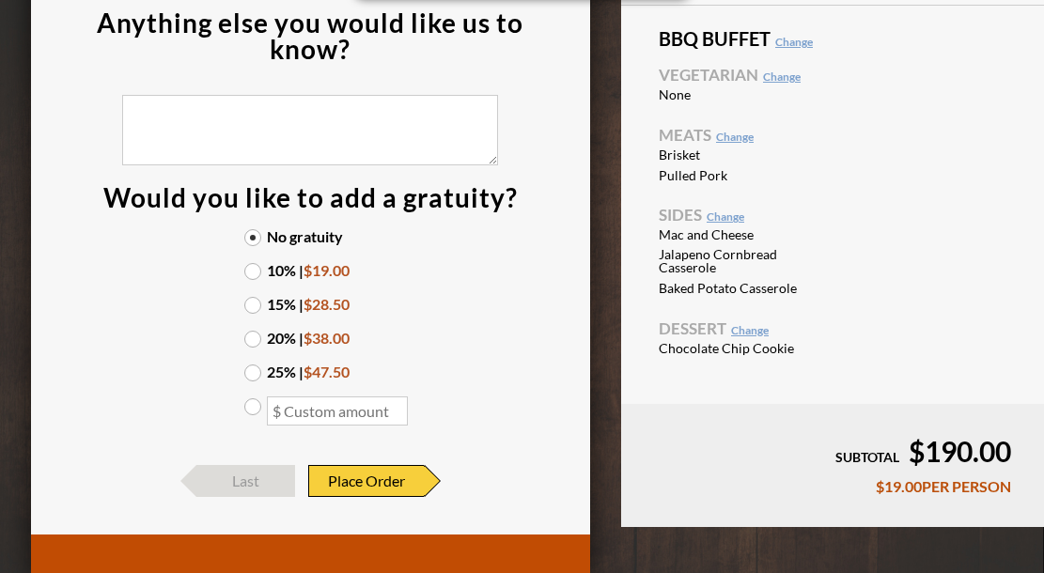
scroll to position [212, 0]
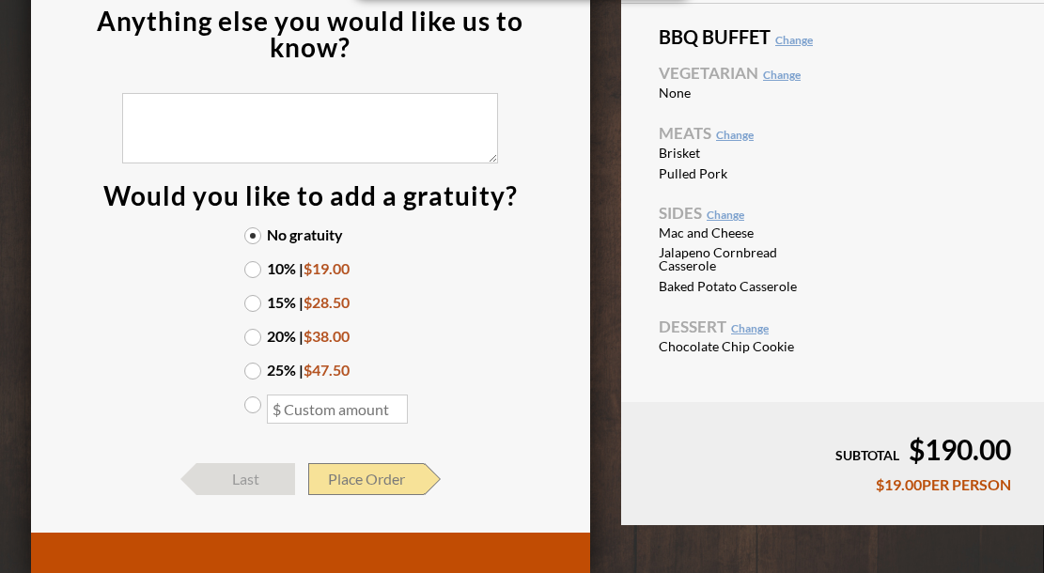
click at [368, 480] on span "Place Order" at bounding box center [366, 479] width 116 height 32
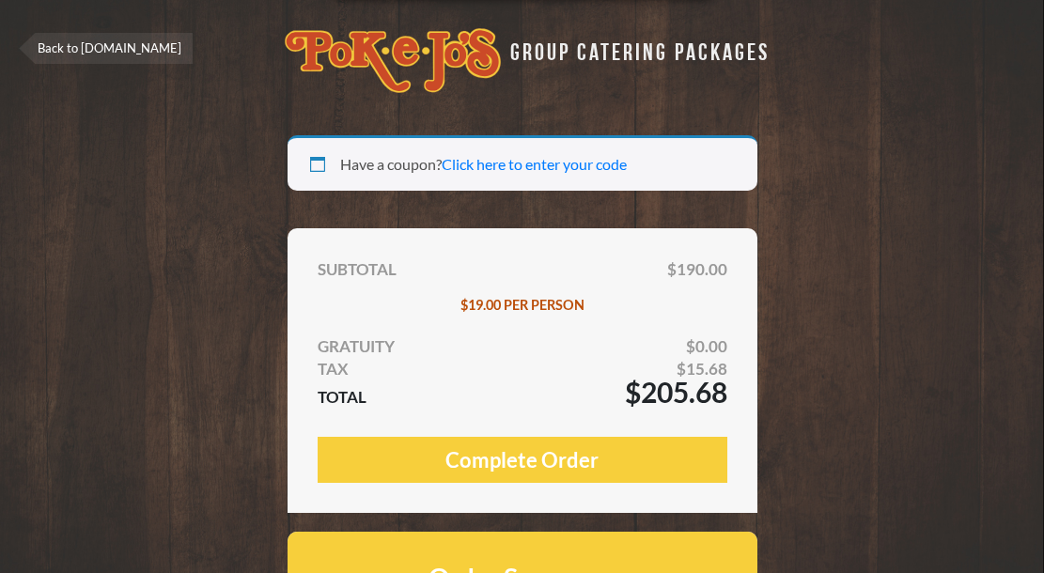
select select "TX"
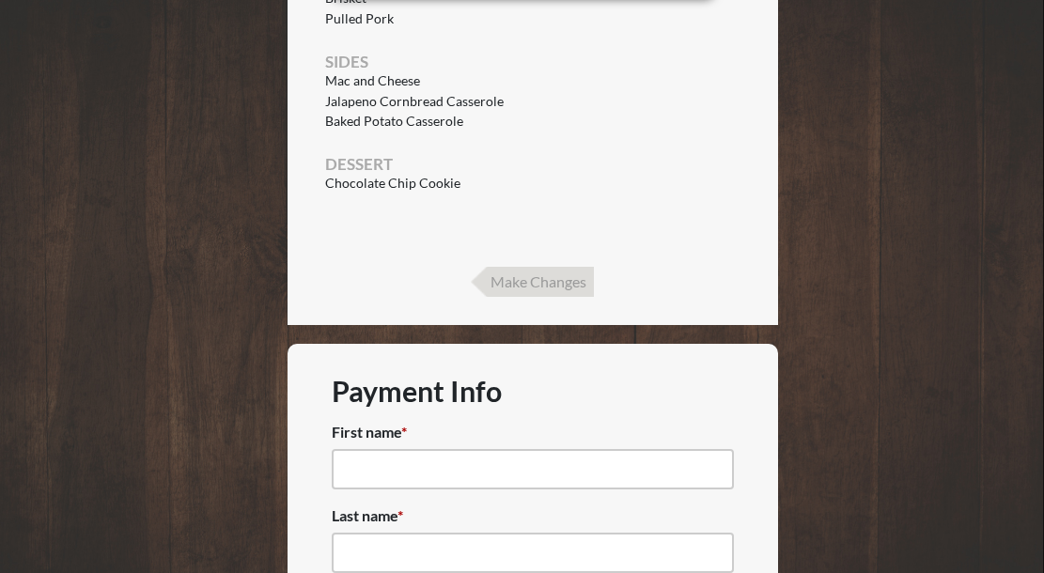
scroll to position [909, 0]
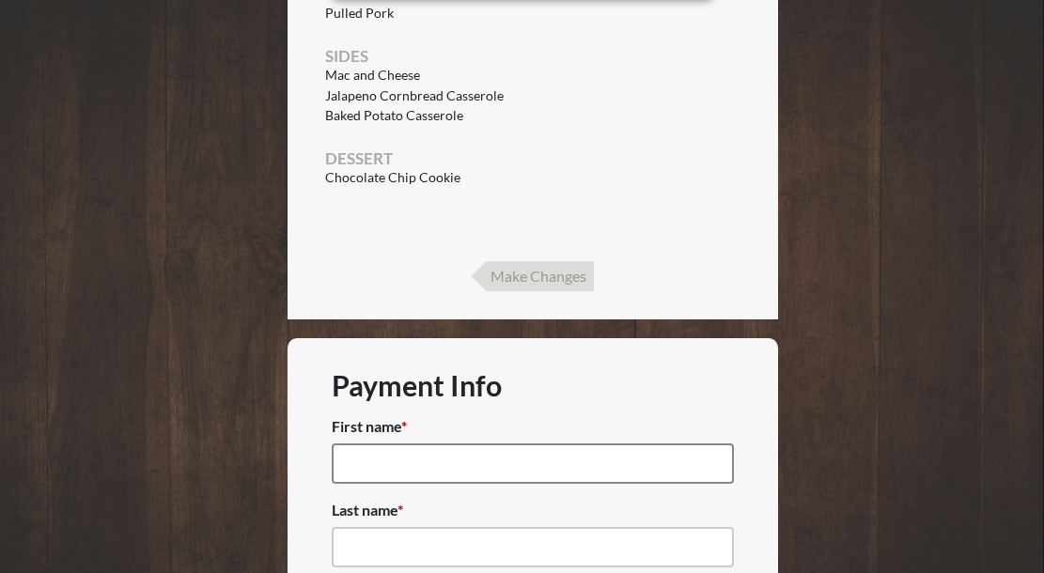
click at [479, 465] on input "First name *" at bounding box center [533, 464] width 402 height 40
type input "Kirsten"
type input "Kahlert"
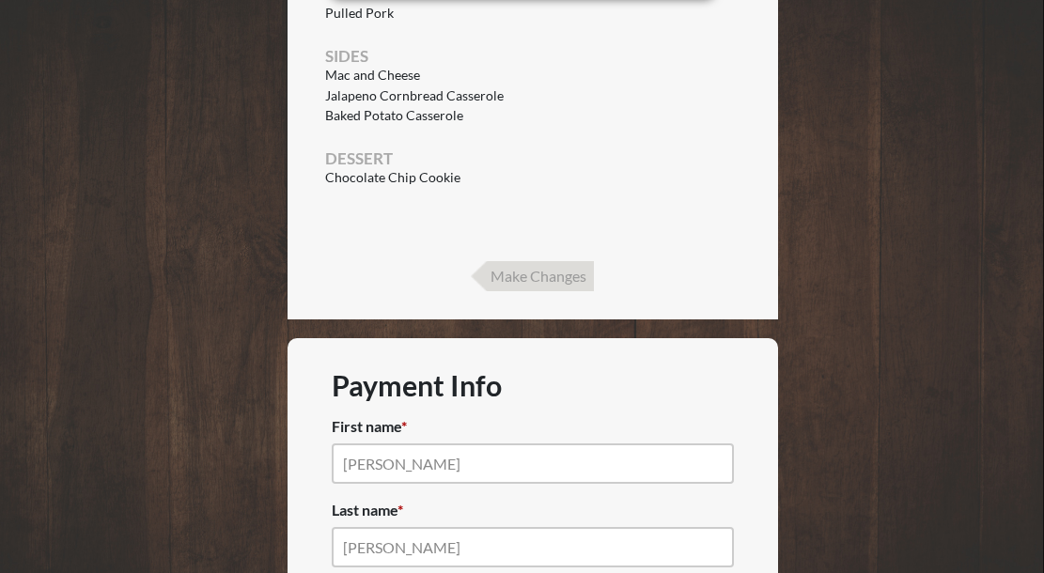
type input "1233 Dennis Rd"
type input "Southampton"
select select "PA"
type input "18966"
type input "(215) 459-9864"
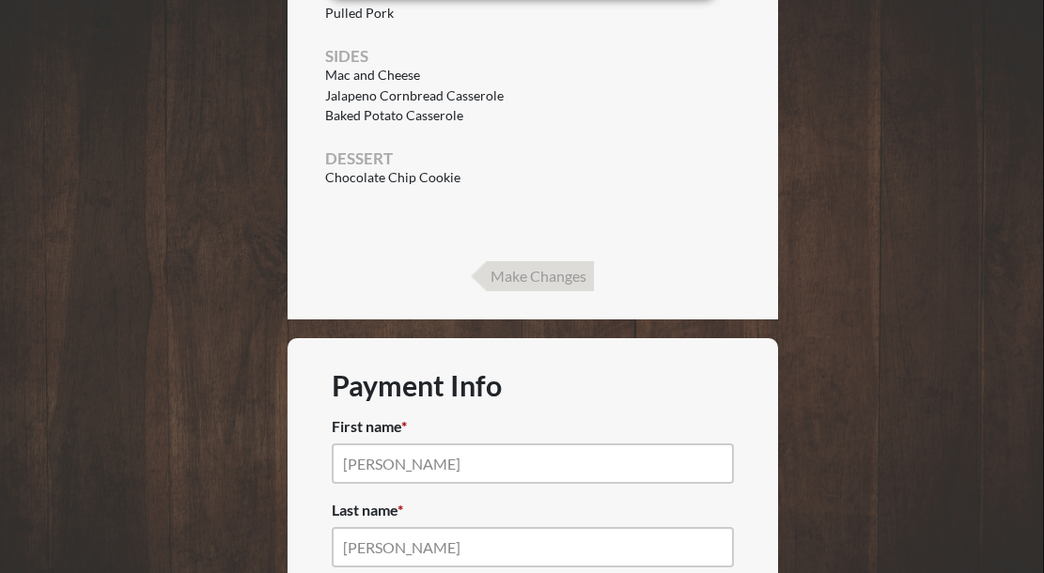
type input "kirstenkahlert1010@gmail.com"
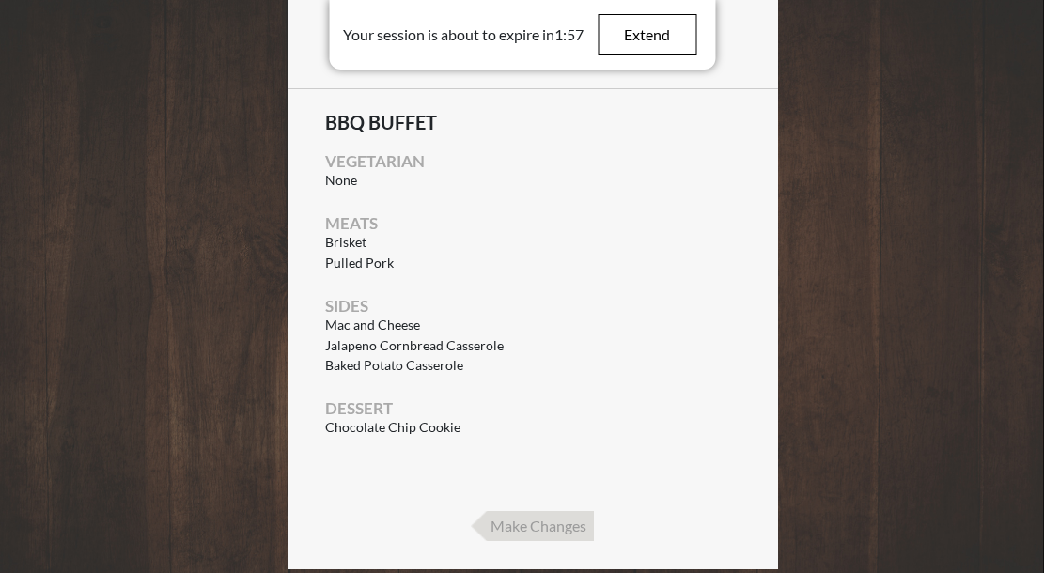
scroll to position [439, 0]
